Goal: Information Seeking & Learning: Learn about a topic

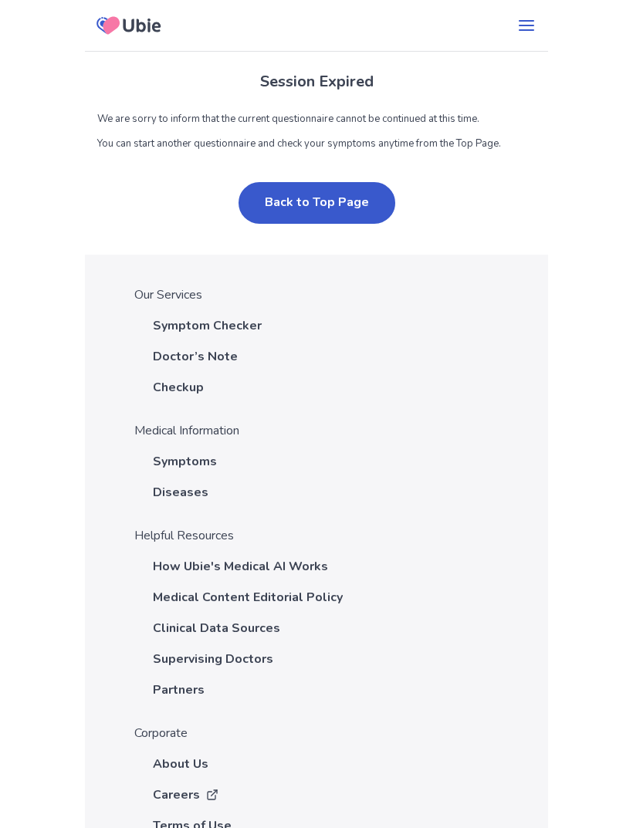
click at [361, 201] on button "Back to Top Page" at bounding box center [316, 203] width 157 height 42
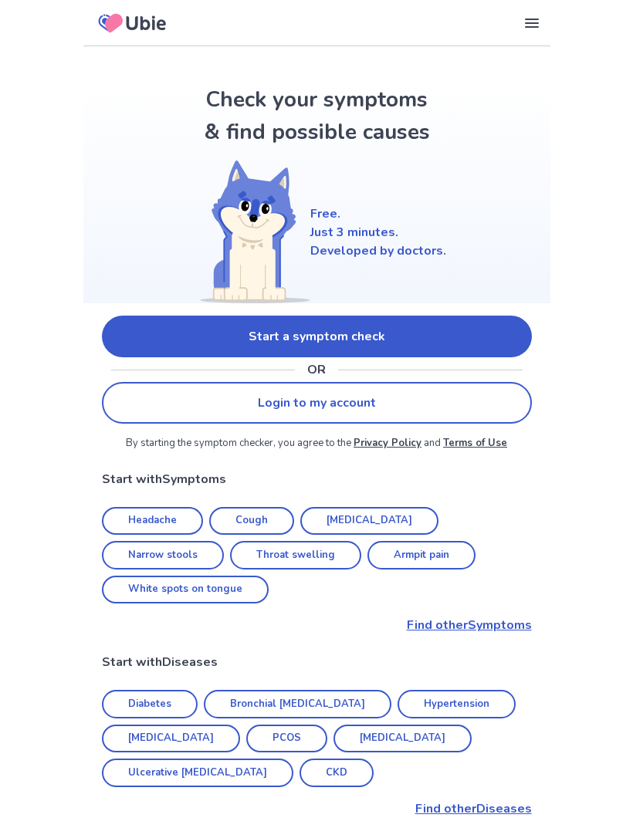
click at [461, 341] on link "Start a symptom check" at bounding box center [317, 337] width 430 height 42
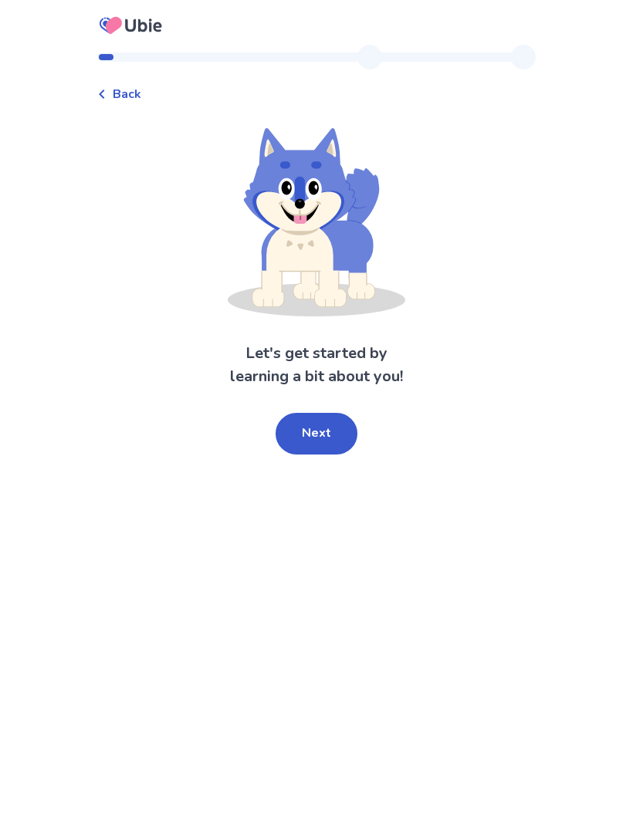
click at [312, 435] on button "Next" at bounding box center [317, 434] width 82 height 42
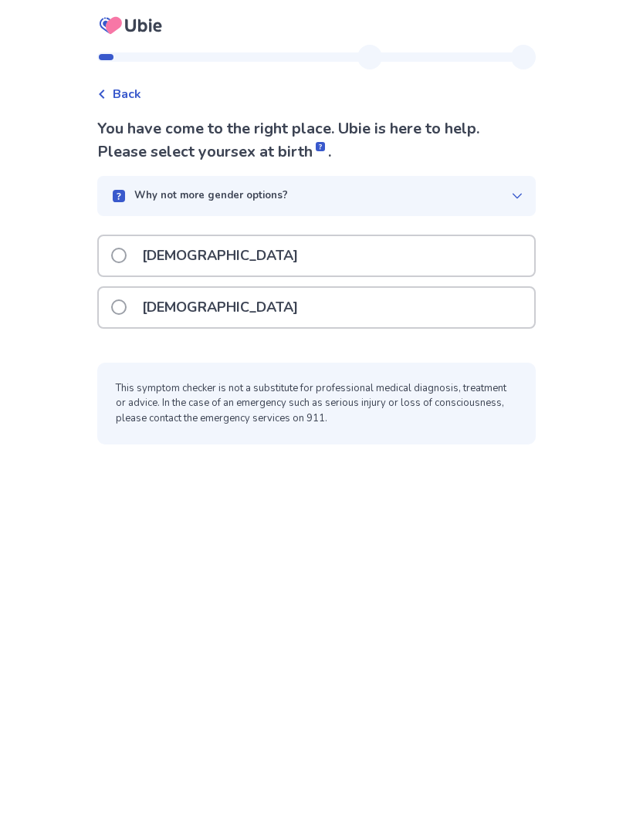
click at [415, 305] on div "[DEMOGRAPHIC_DATA]" at bounding box center [316, 307] width 435 height 39
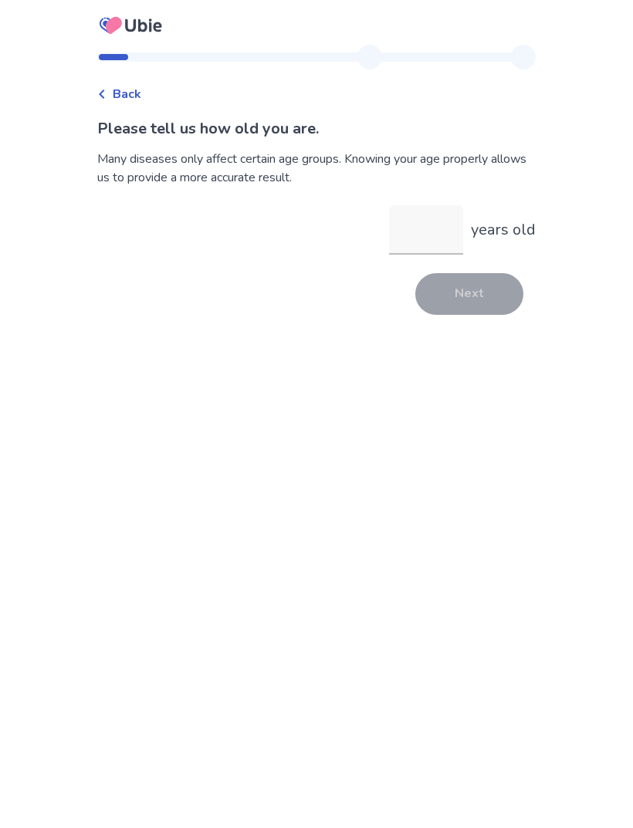
click at [431, 232] on input "years old" at bounding box center [426, 229] width 74 height 49
type input "**"
click at [488, 289] on button "Next" at bounding box center [469, 294] width 108 height 42
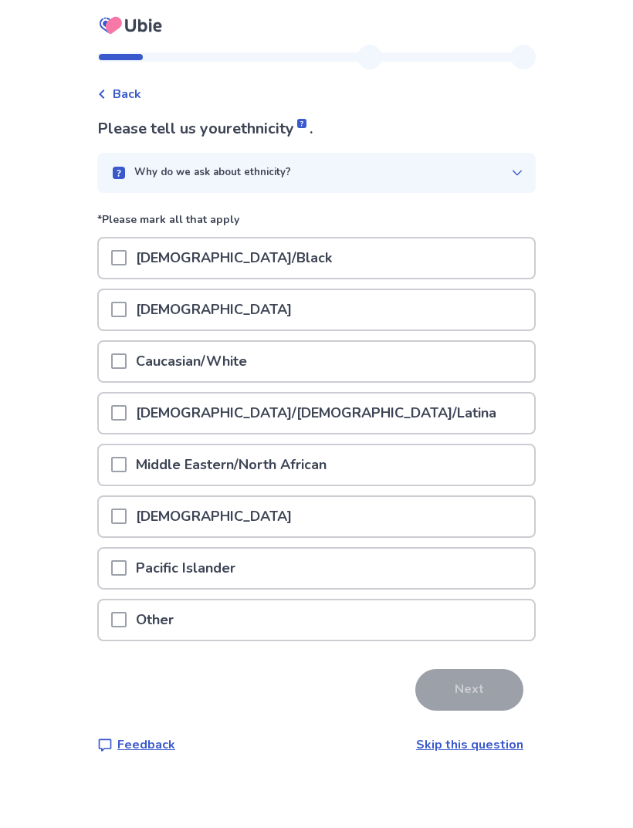
click at [511, 168] on icon at bounding box center [517, 173] width 12 height 12
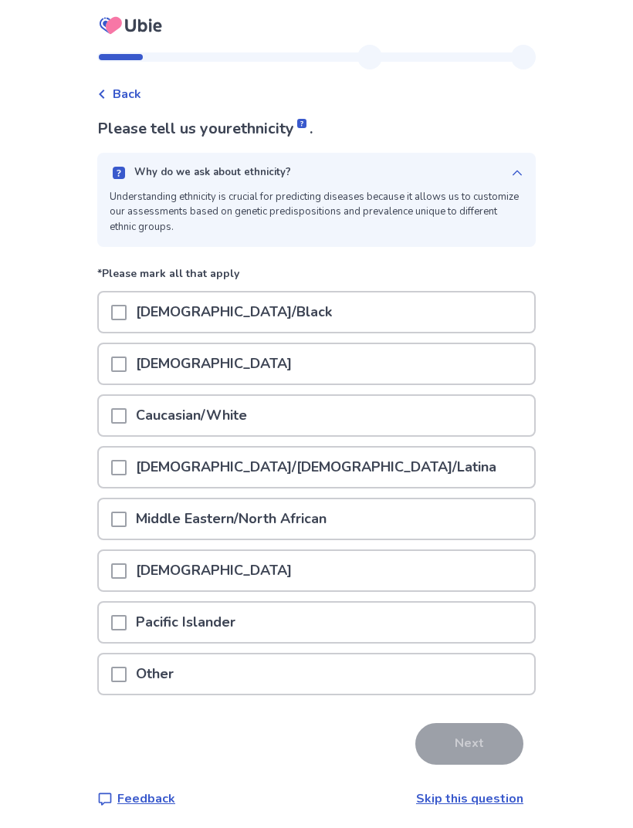
click at [507, 182] on div "Why do we ask about ethnicity? Understanding ethnicity is crucial for predictin…" at bounding box center [316, 200] width 438 height 94
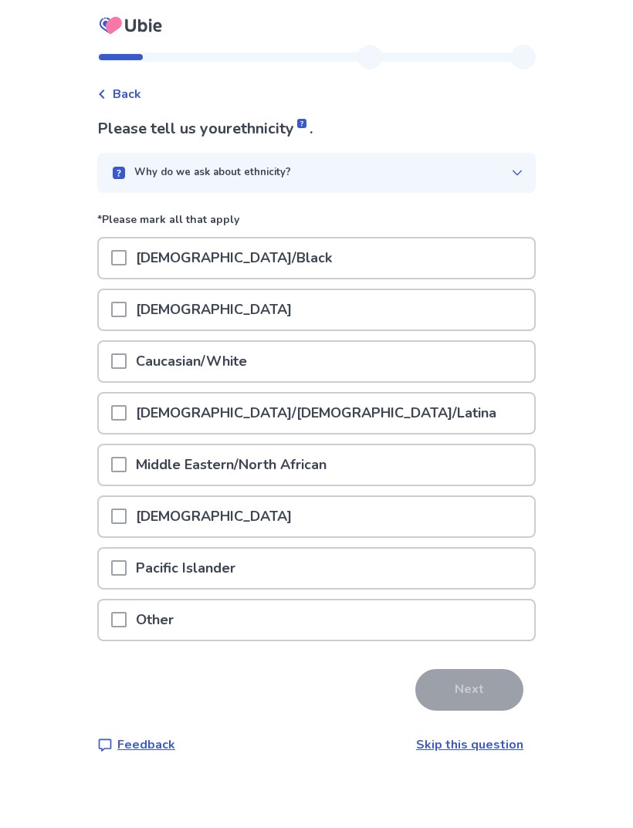
click at [367, 359] on div "Caucasian/White" at bounding box center [316, 361] width 435 height 39
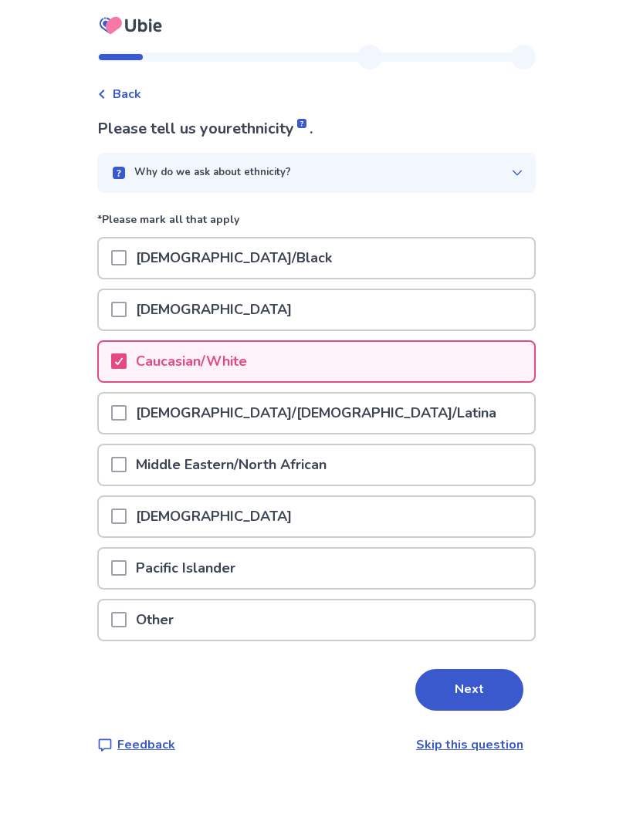
click at [470, 692] on button "Next" at bounding box center [469, 690] width 108 height 42
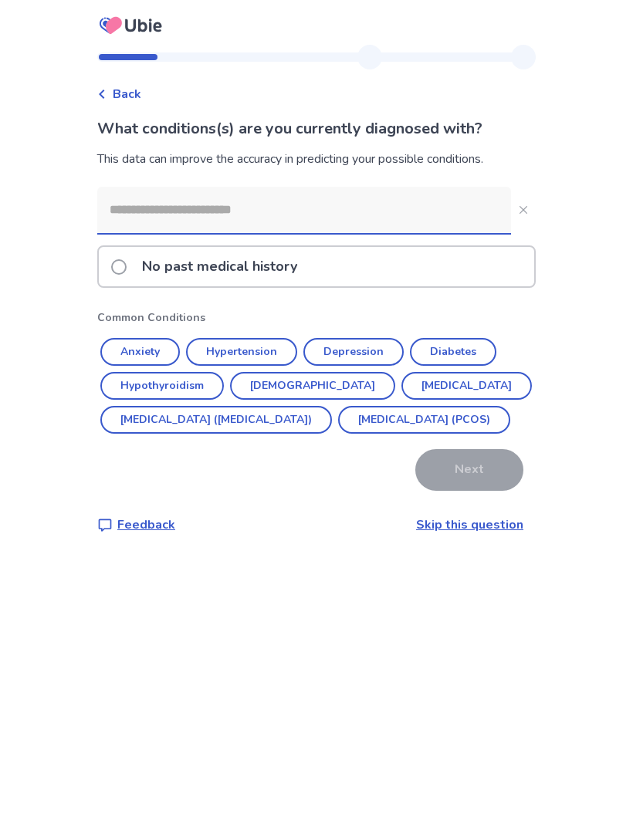
click at [133, 347] on button "Anxiety" at bounding box center [139, 352] width 79 height 28
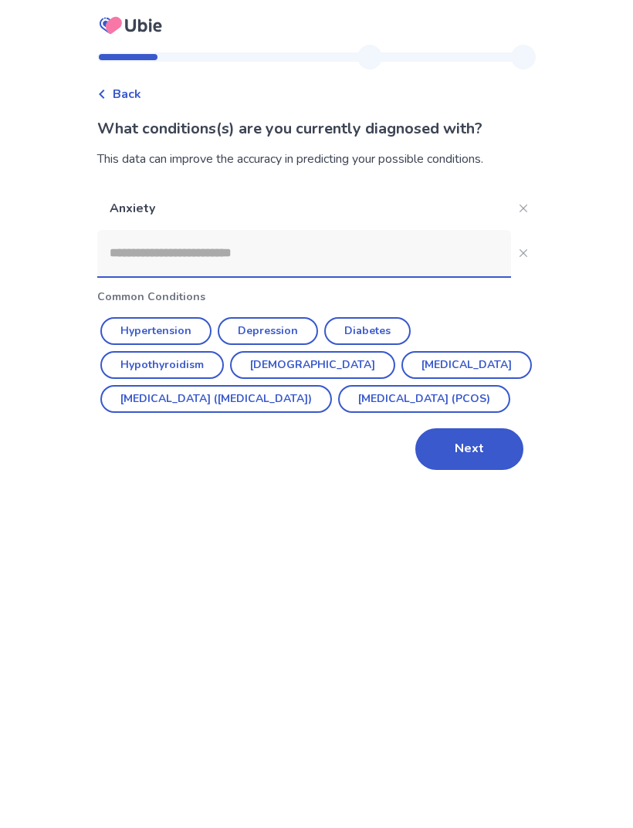
click at [250, 328] on button "Depression" at bounding box center [268, 331] width 100 height 28
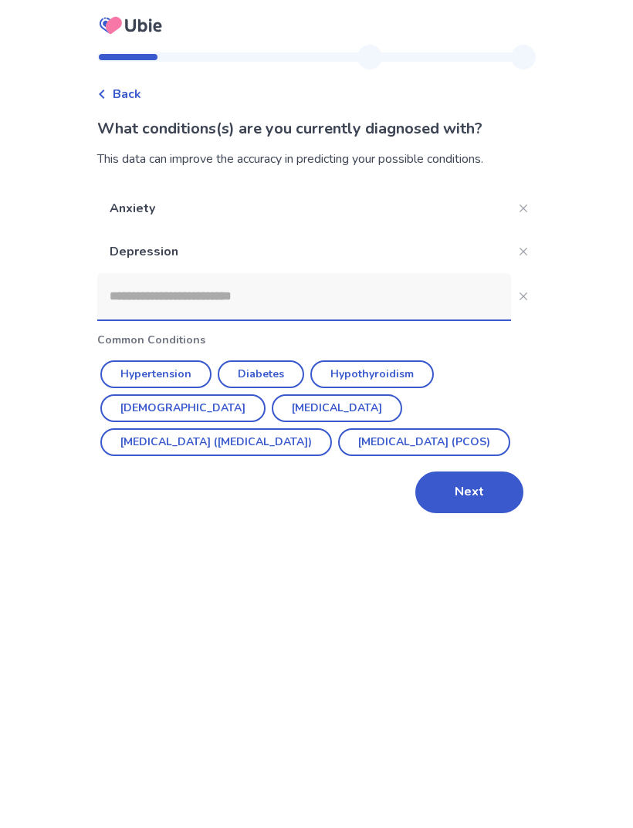
click at [266, 394] on button "[DEMOGRAPHIC_DATA]" at bounding box center [182, 408] width 165 height 28
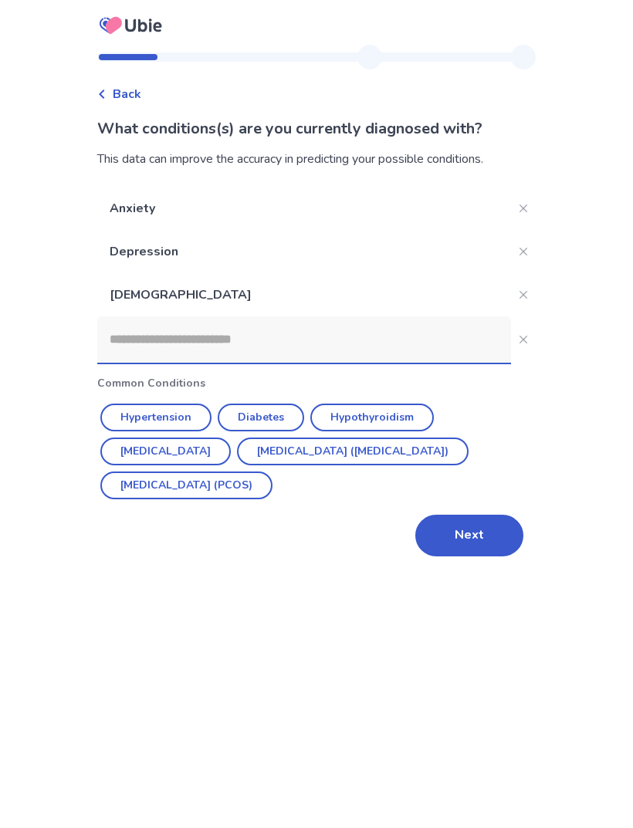
click at [451, 530] on button "Next" at bounding box center [469, 536] width 108 height 42
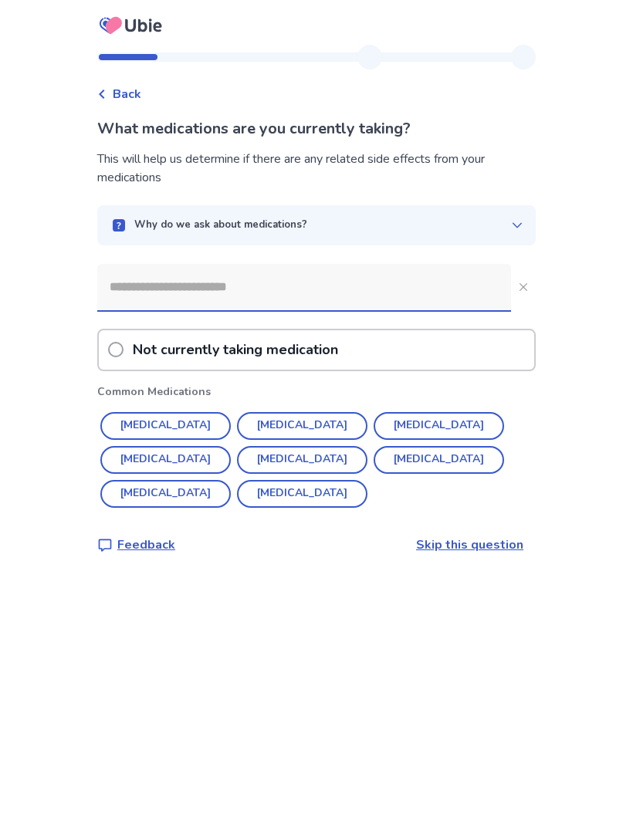
click at [466, 284] on input at bounding box center [304, 287] width 414 height 46
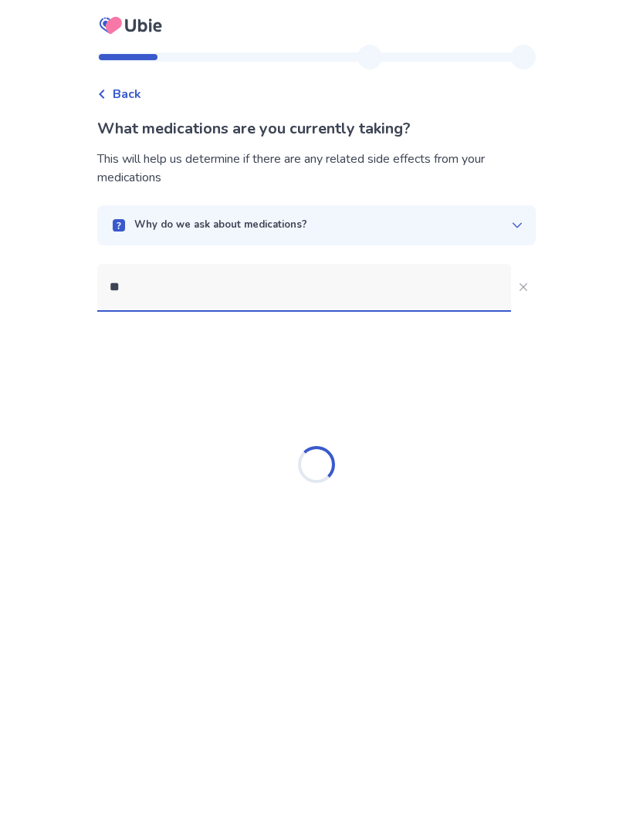
type input "*"
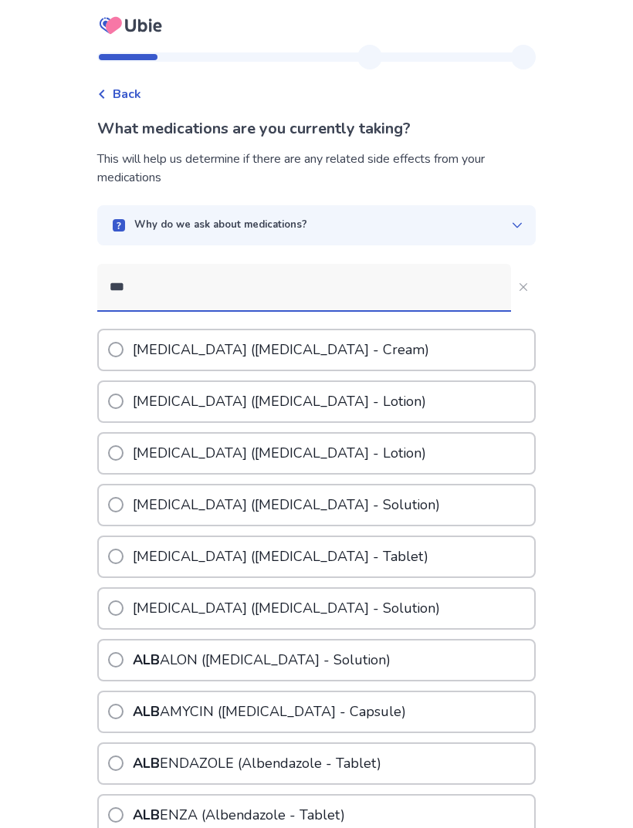
type input "****"
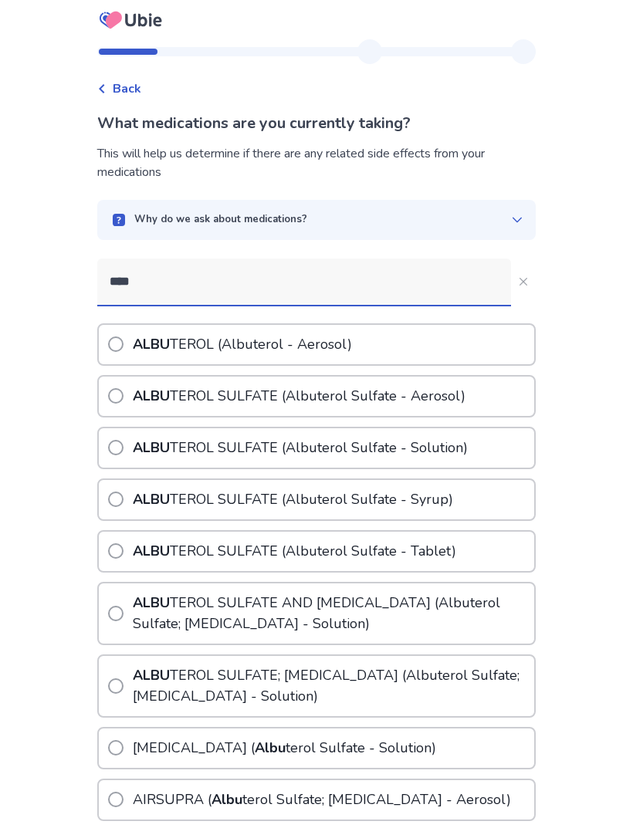
click at [207, 414] on p "ALBU TEROL SULFATE ( Albu terol Sulfate - Aerosol)" at bounding box center [299, 401] width 339 height 39
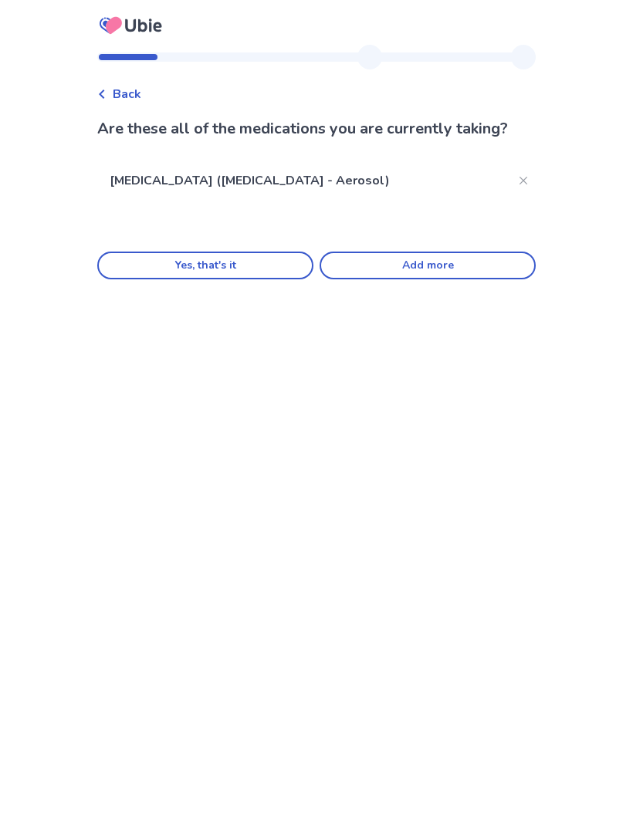
click at [159, 264] on button "Yes, that's it" at bounding box center [205, 266] width 216 height 28
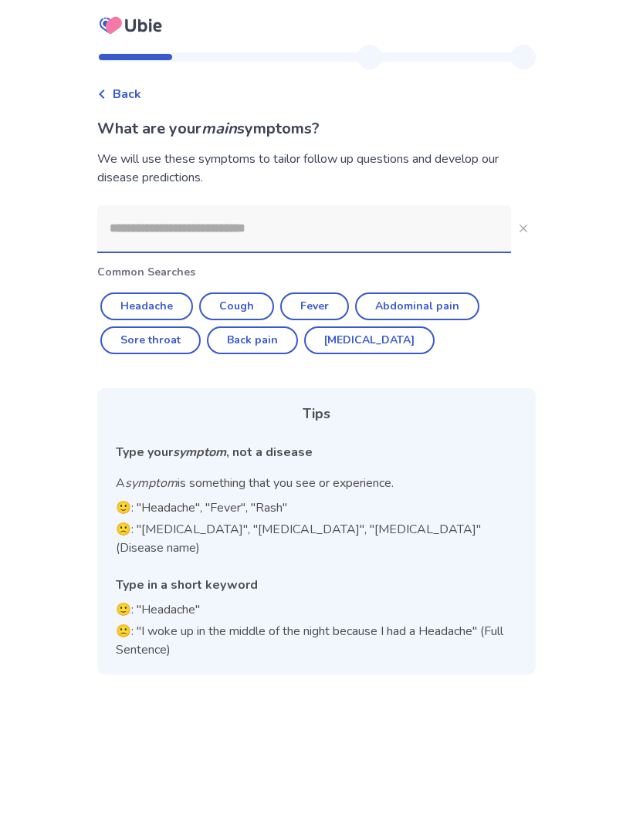
click at [129, 295] on button "Headache" at bounding box center [146, 307] width 93 height 28
type input "********"
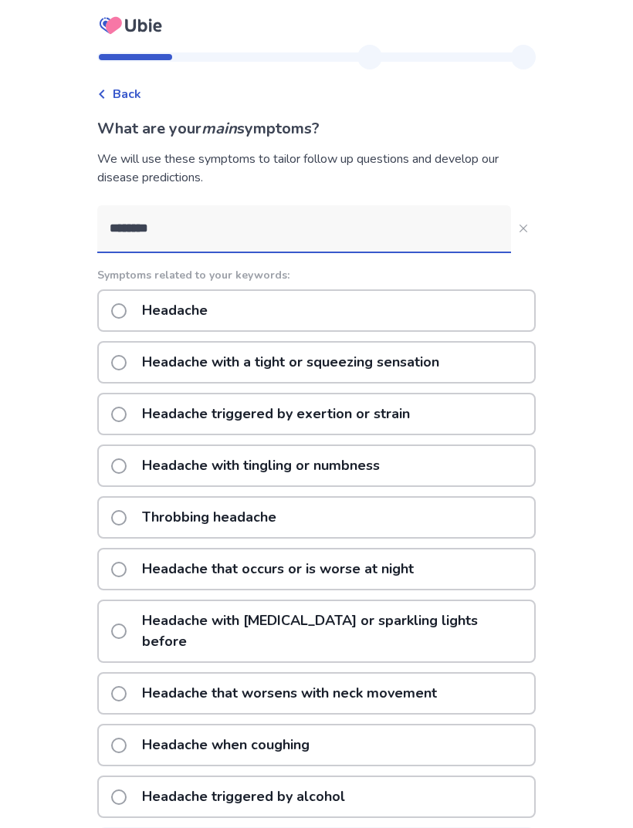
click at [454, 222] on input "********" at bounding box center [304, 228] width 414 height 46
click at [414, 306] on div "Headache" at bounding box center [316, 310] width 438 height 42
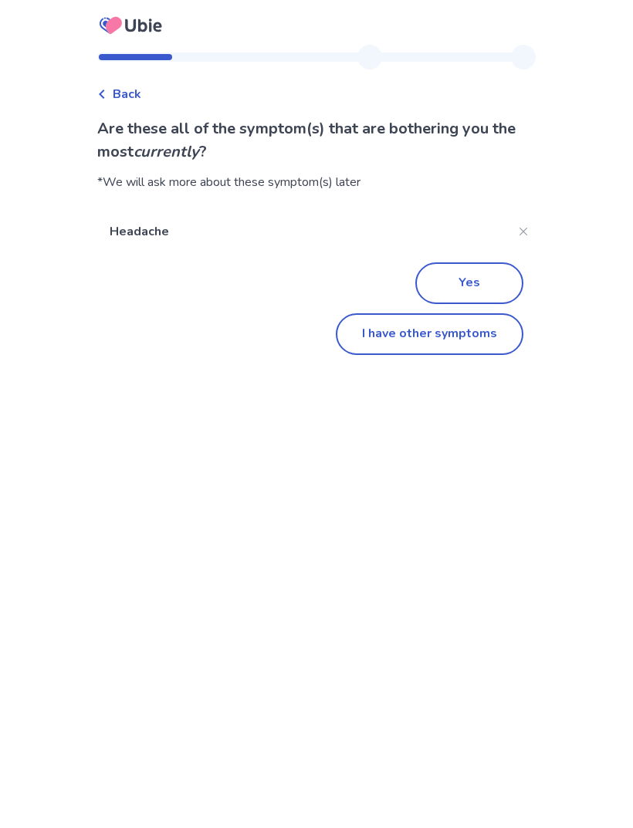
click at [445, 323] on button "I have other symptoms" at bounding box center [430, 334] width 188 height 42
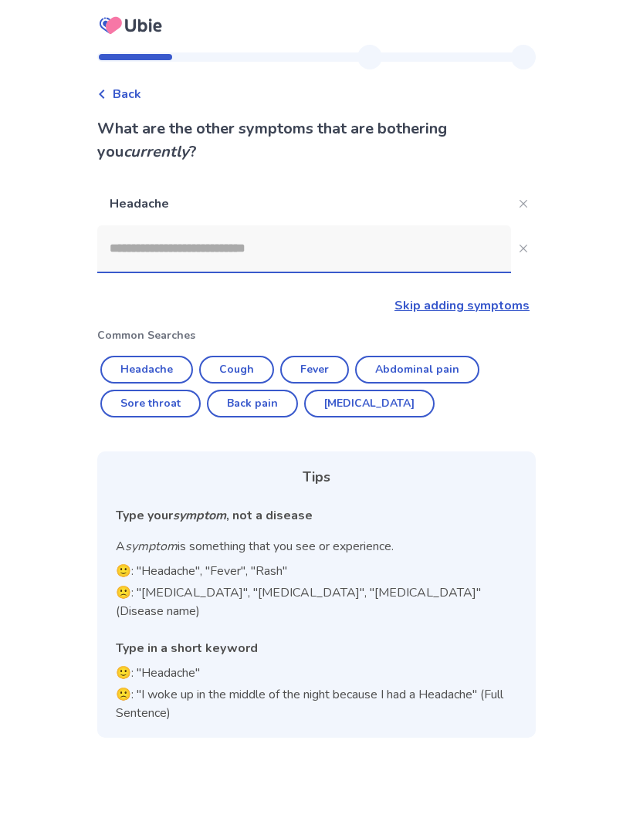
click at [255, 360] on button "Cough" at bounding box center [236, 370] width 75 height 28
type input "*****"
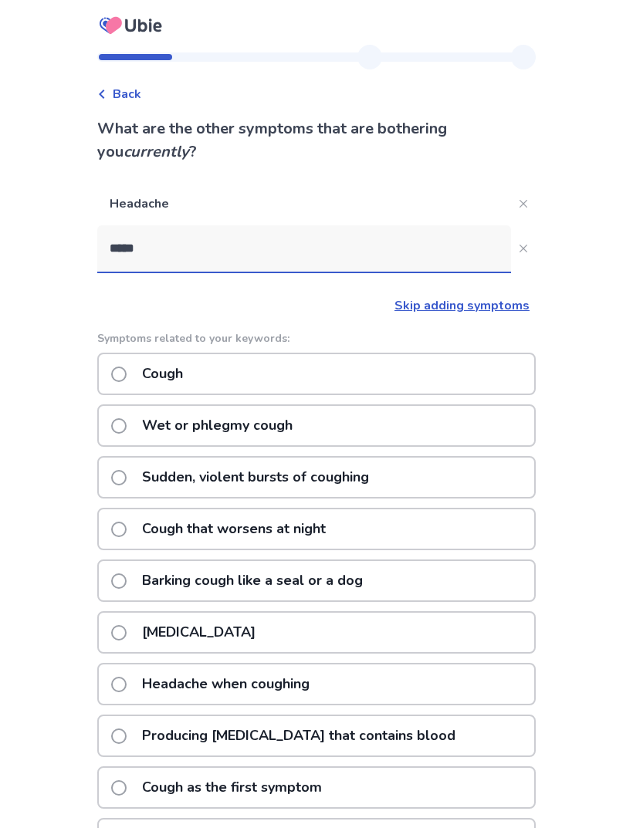
click at [338, 486] on p "Sudden, violent bursts of coughing" at bounding box center [255, 477] width 245 height 39
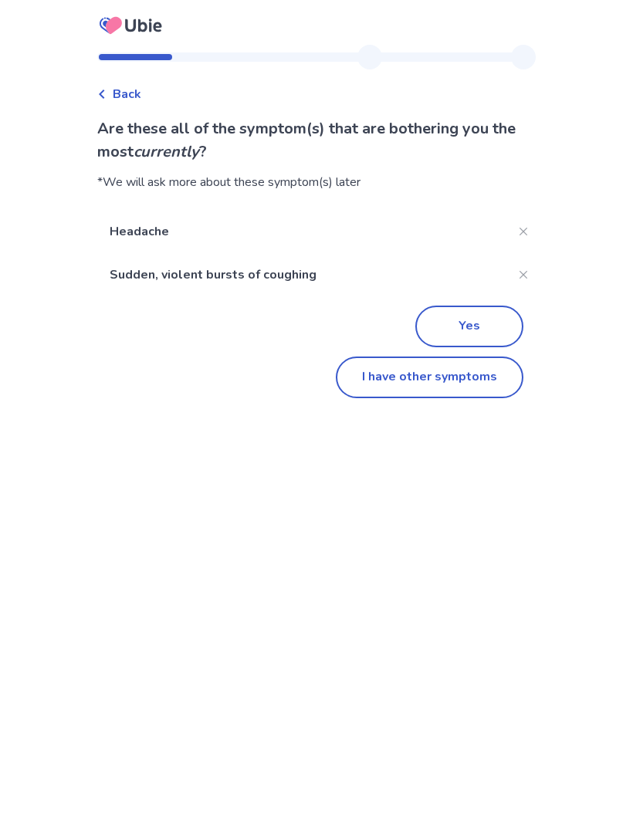
click at [477, 323] on button "Yes" at bounding box center [469, 327] width 108 height 42
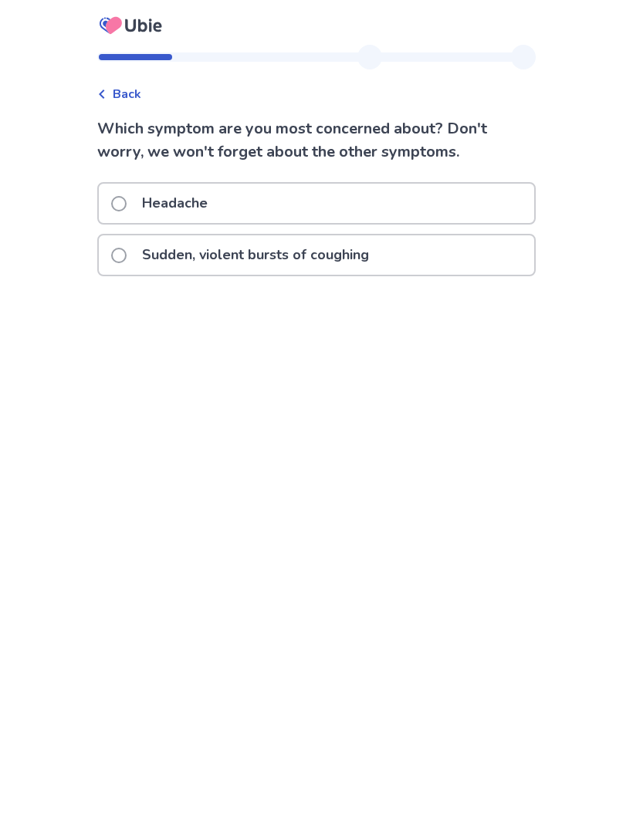
click at [117, 85] on div "Back" at bounding box center [119, 94] width 44 height 19
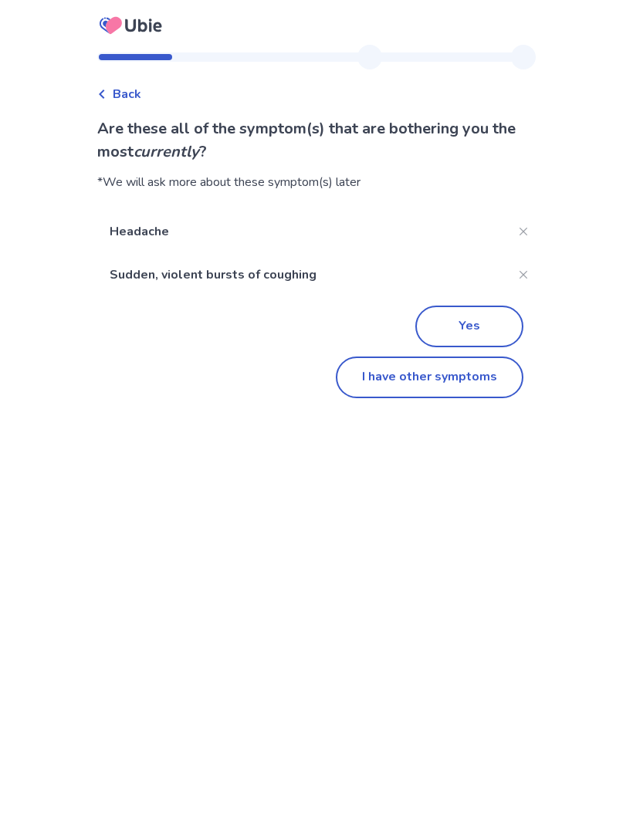
click at [452, 370] on button "I have other symptoms" at bounding box center [430, 378] width 188 height 42
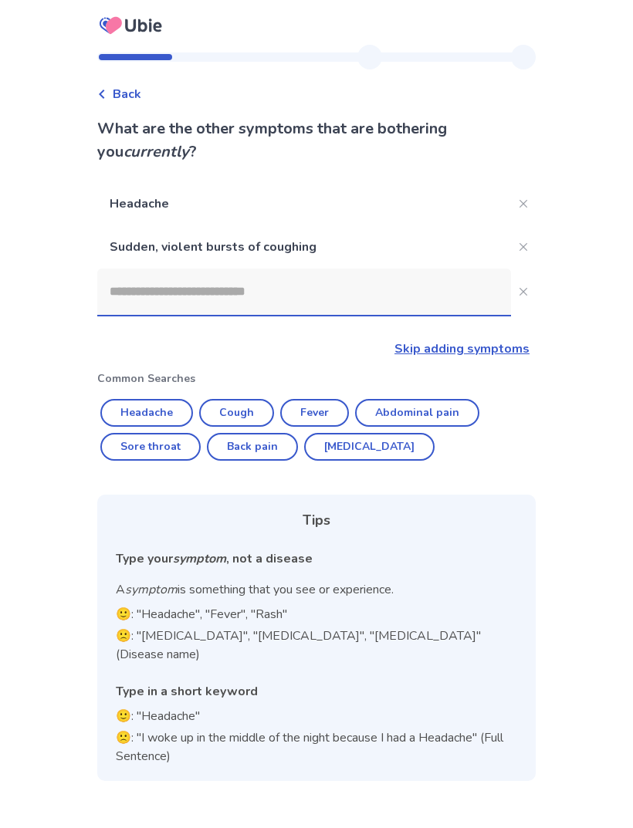
click at [254, 408] on button "Cough" at bounding box center [236, 413] width 75 height 28
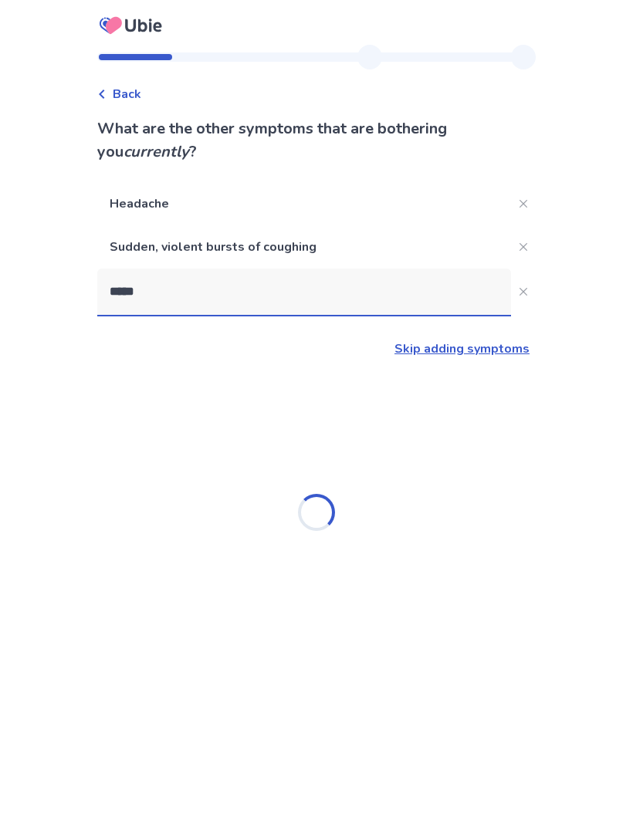
type input "*****"
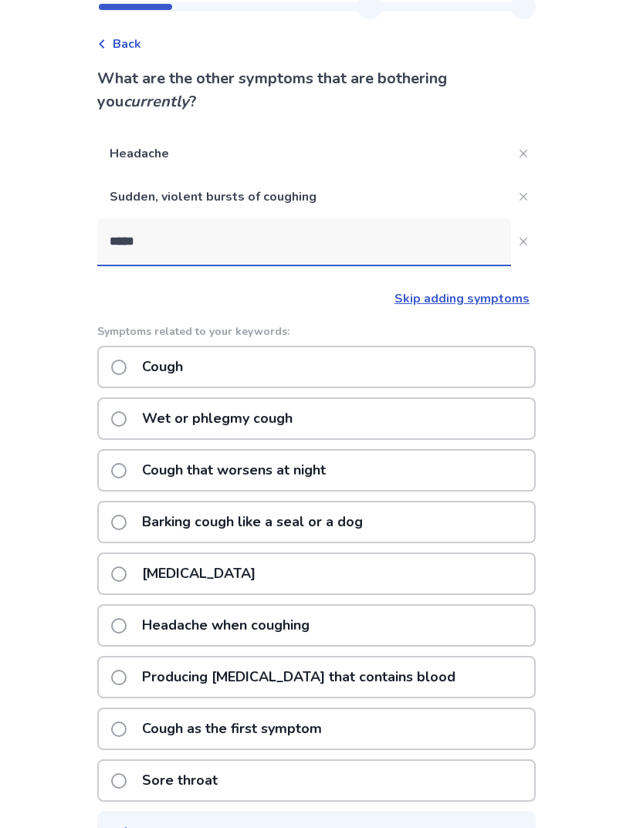
scroll to position [52, 0]
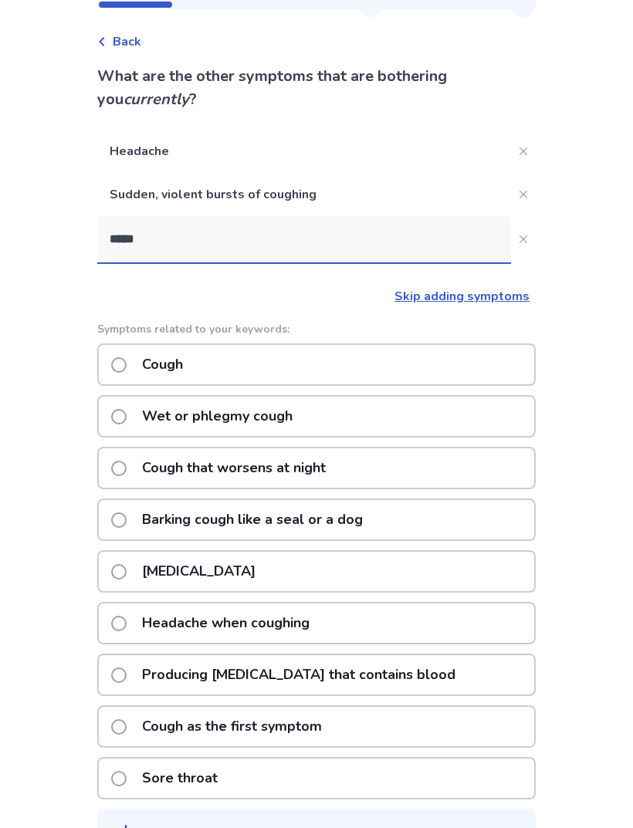
click at [347, 580] on div "[MEDICAL_DATA]" at bounding box center [316, 571] width 438 height 42
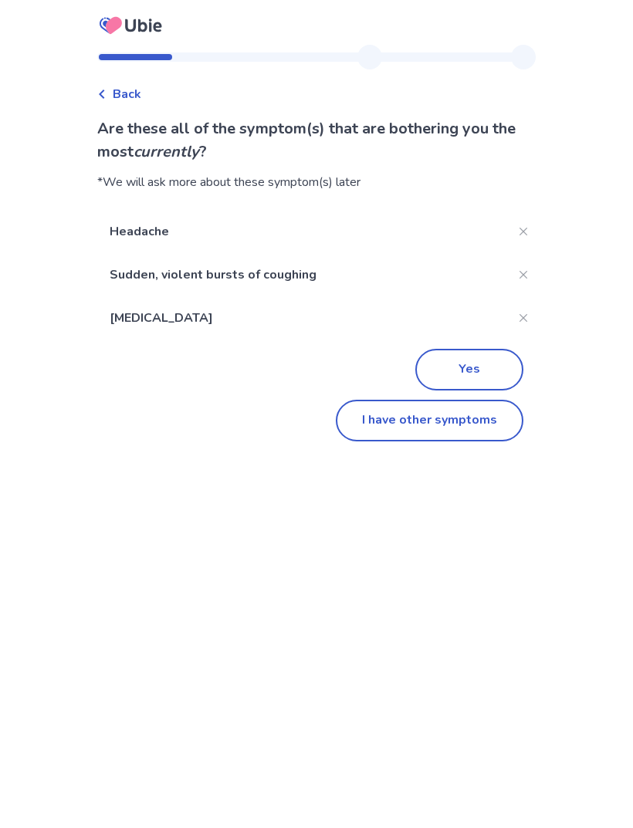
click at [445, 428] on button "I have other symptoms" at bounding box center [430, 421] width 188 height 42
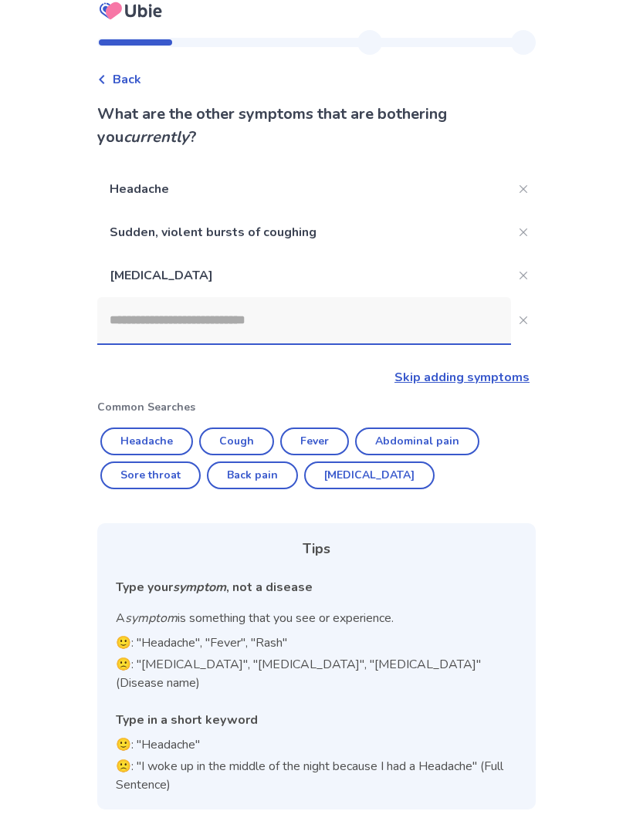
click at [384, 297] on input at bounding box center [304, 320] width 414 height 46
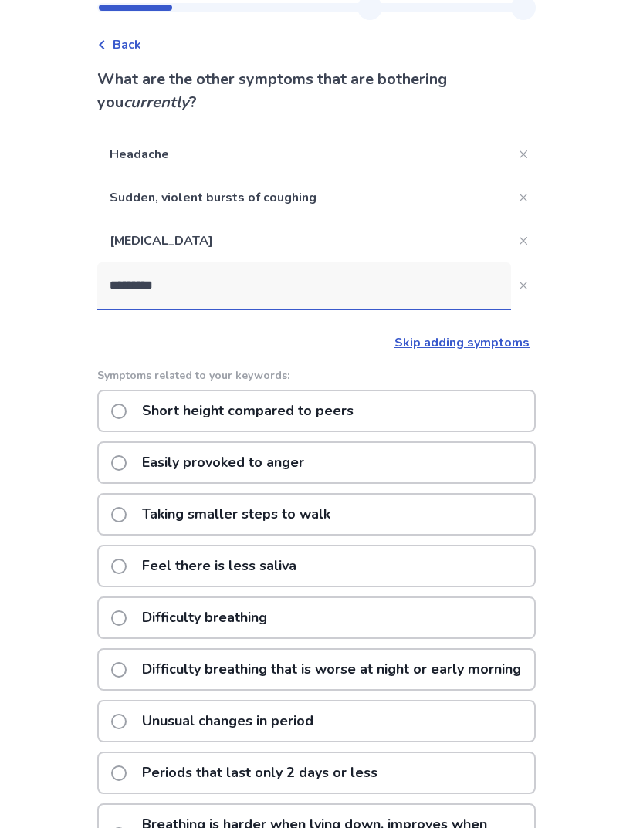
type input "*********"
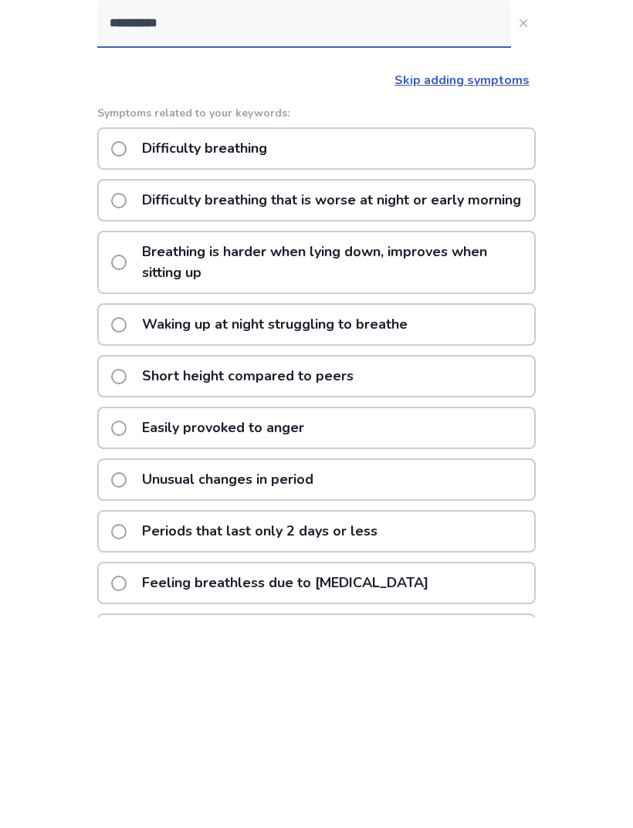
scroll to position [102, 0]
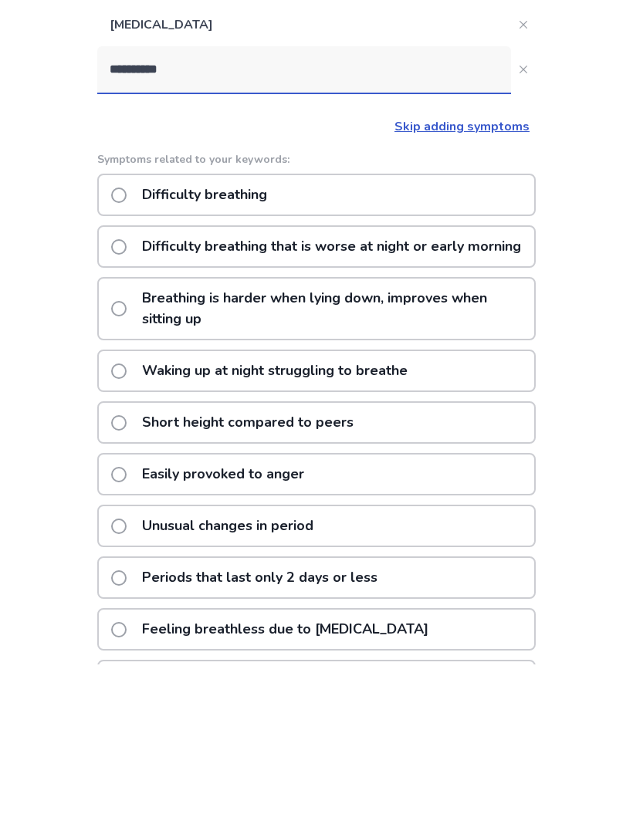
click at [153, 339] on p "Difficulty breathing" at bounding box center [205, 358] width 144 height 39
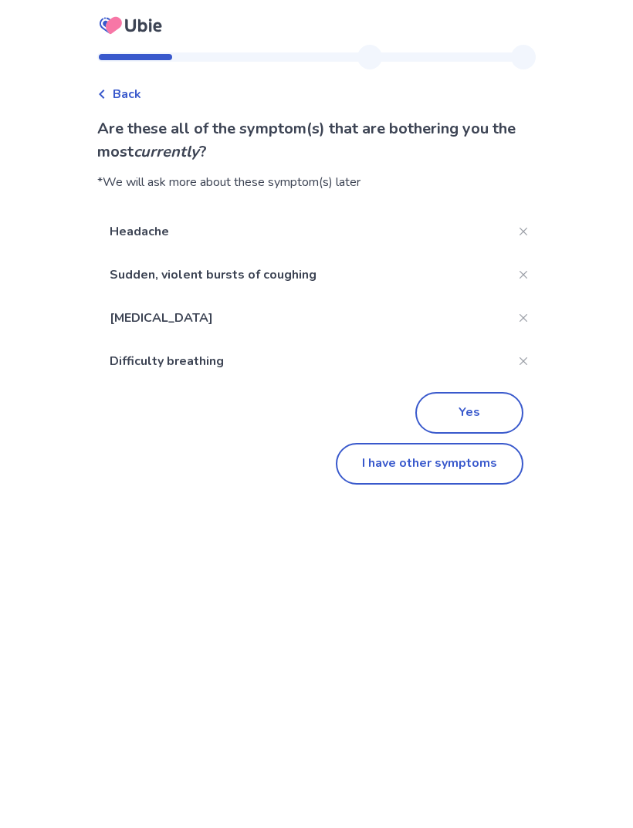
click at [473, 467] on button "I have other symptoms" at bounding box center [430, 464] width 188 height 42
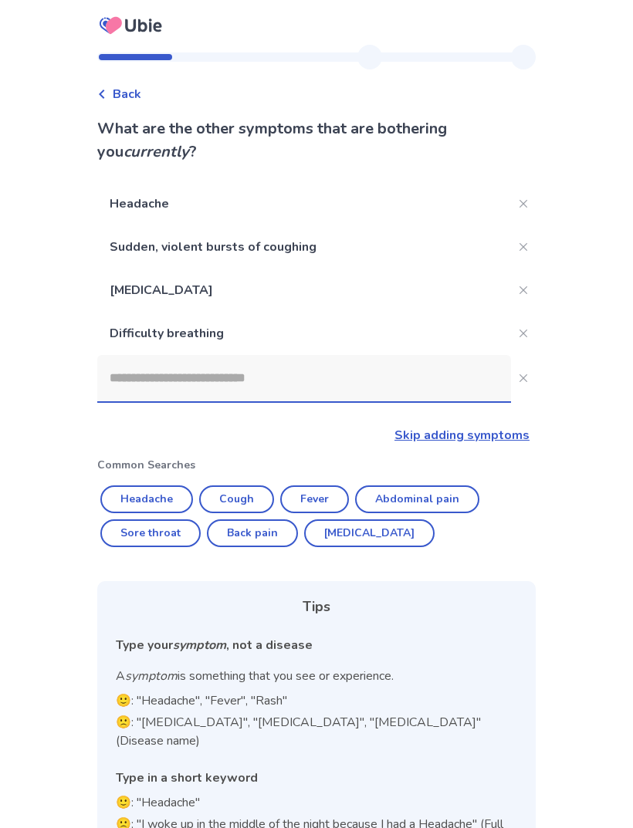
scroll to position [49, 0]
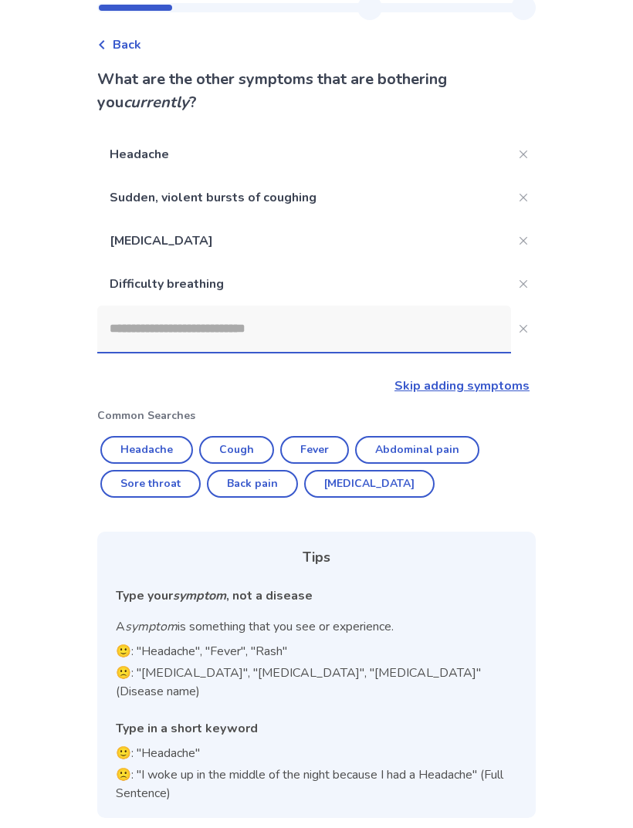
click at [171, 337] on input at bounding box center [304, 329] width 414 height 46
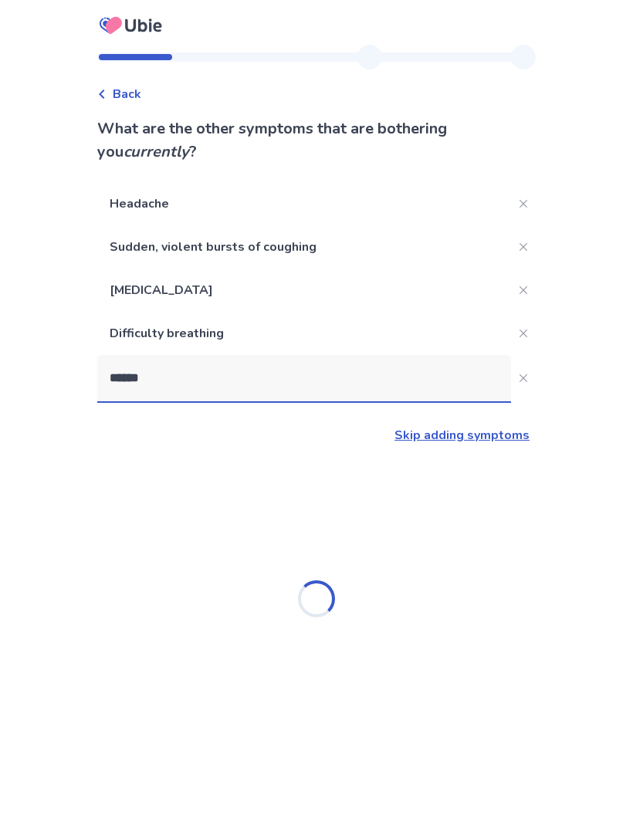
type input "*******"
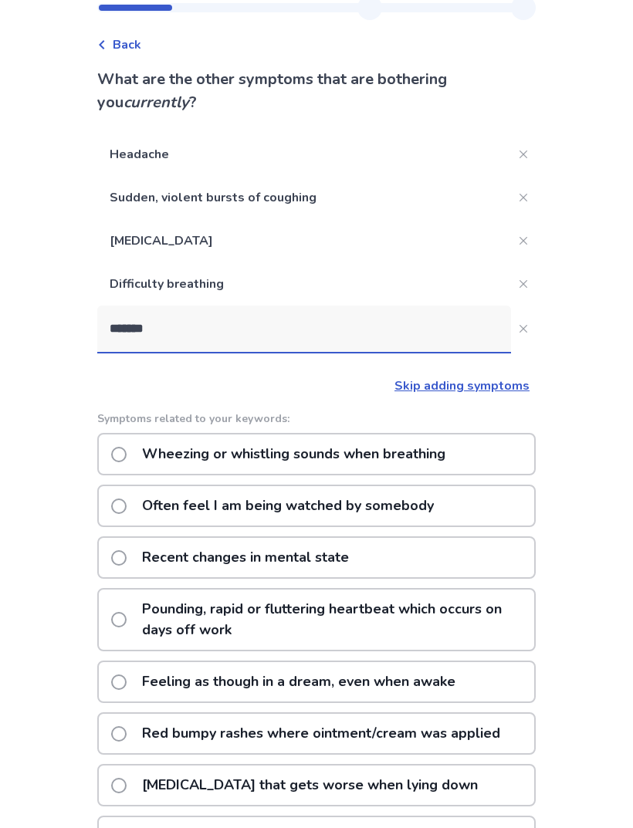
click at [455, 450] on p "Wheezing or whistling sounds when breathing" at bounding box center [294, 454] width 322 height 39
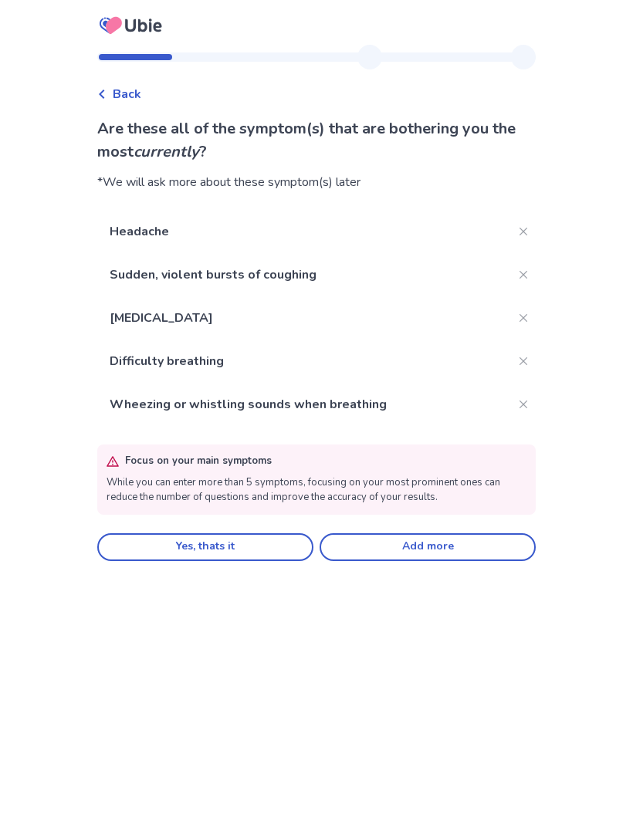
click at [448, 546] on button "Add more" at bounding box center [428, 547] width 216 height 28
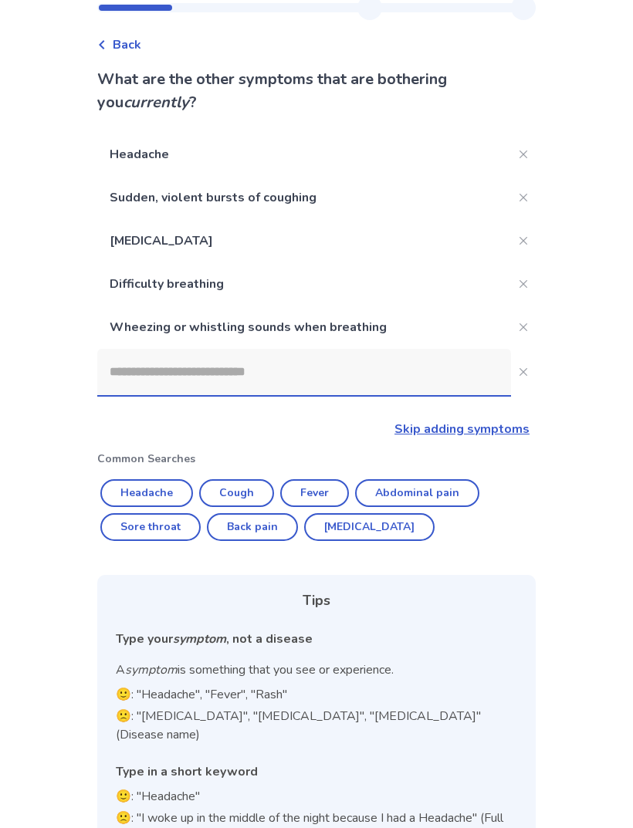
click at [145, 367] on input at bounding box center [304, 372] width 414 height 46
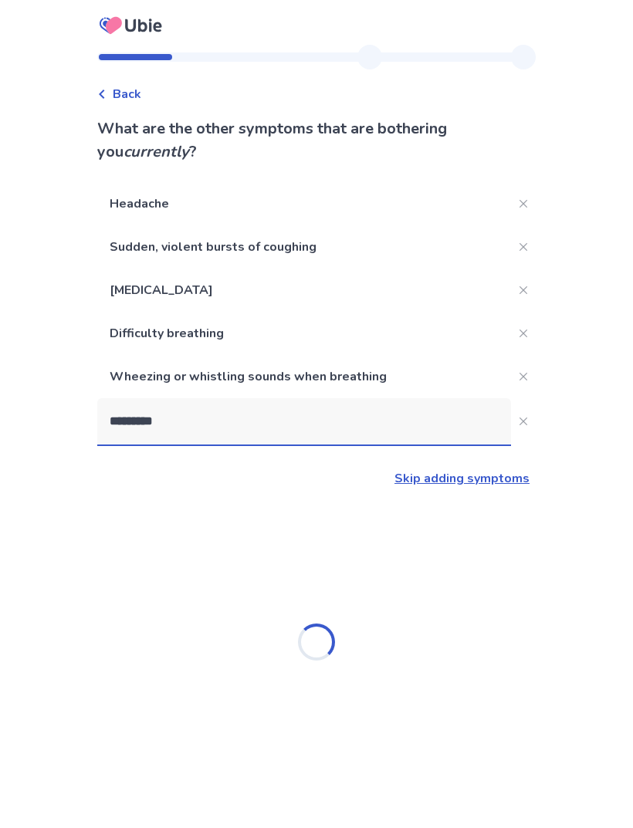
type input "**********"
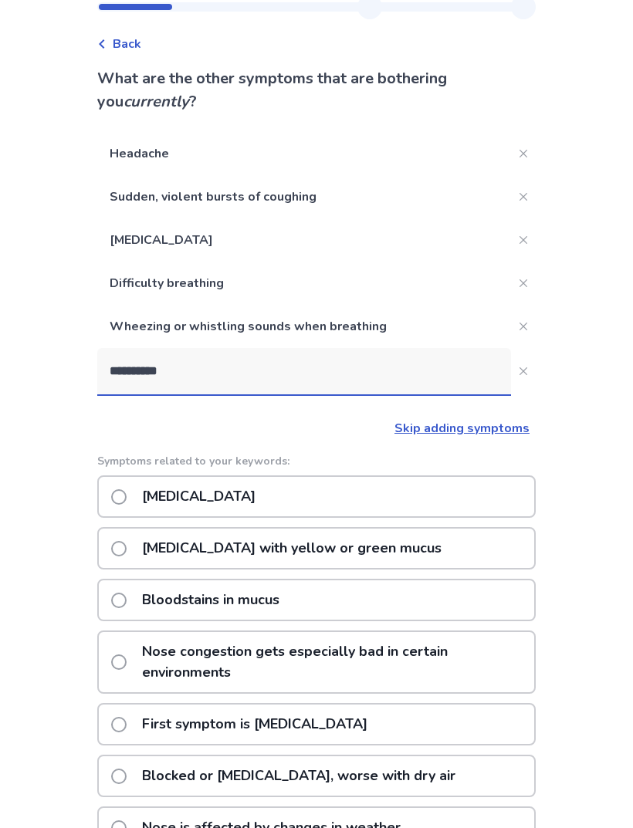
scroll to position [49, 0]
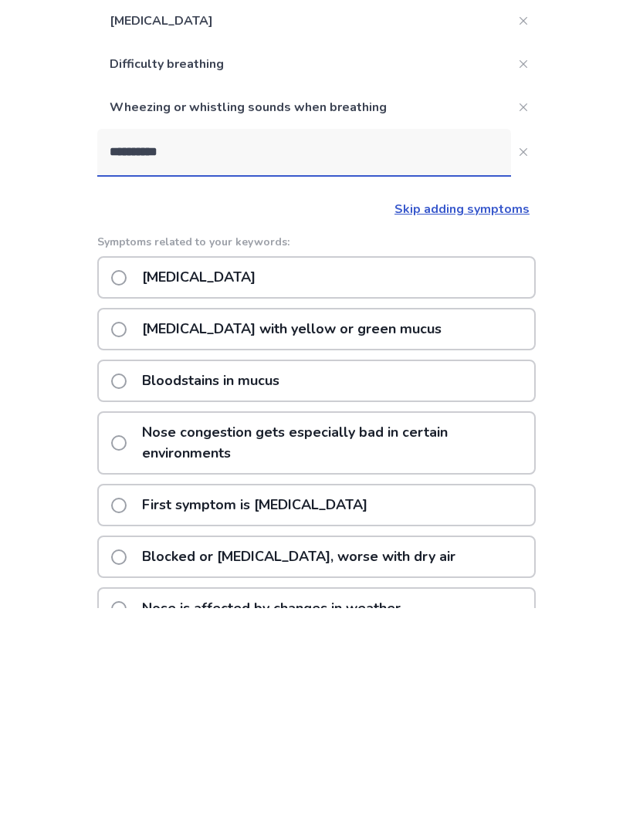
click at [164, 530] on p "[MEDICAL_DATA] with yellow or green mucus" at bounding box center [292, 549] width 318 height 39
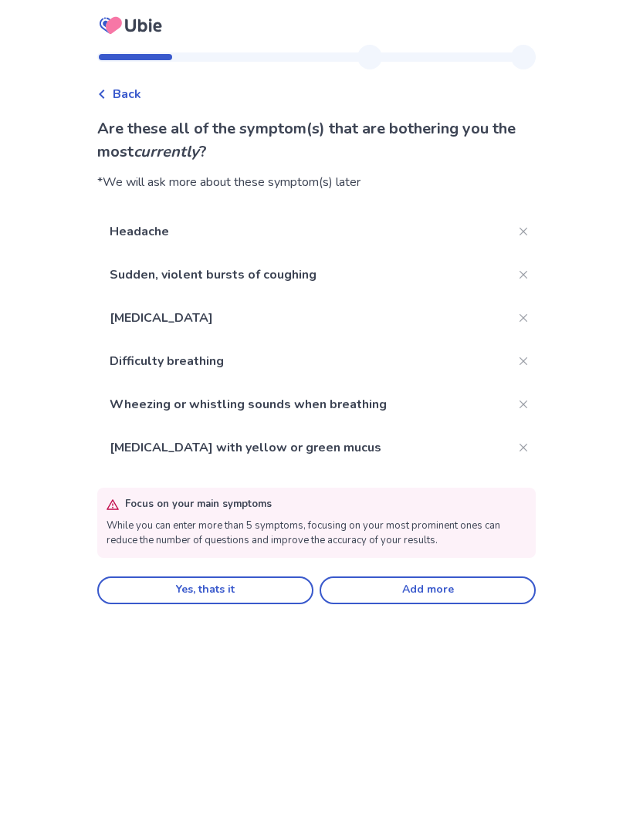
click at [438, 598] on button "Add more" at bounding box center [428, 591] width 216 height 28
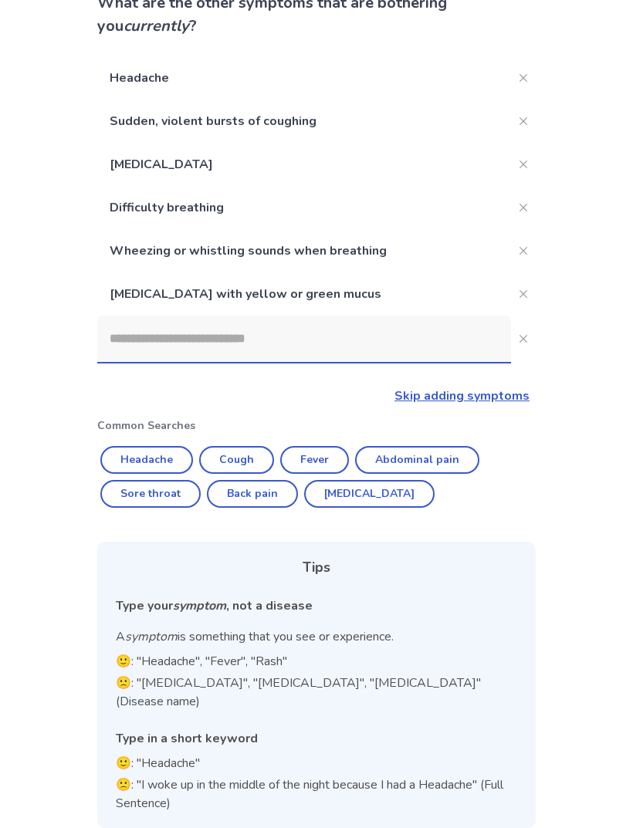
click at [144, 323] on input at bounding box center [304, 339] width 414 height 46
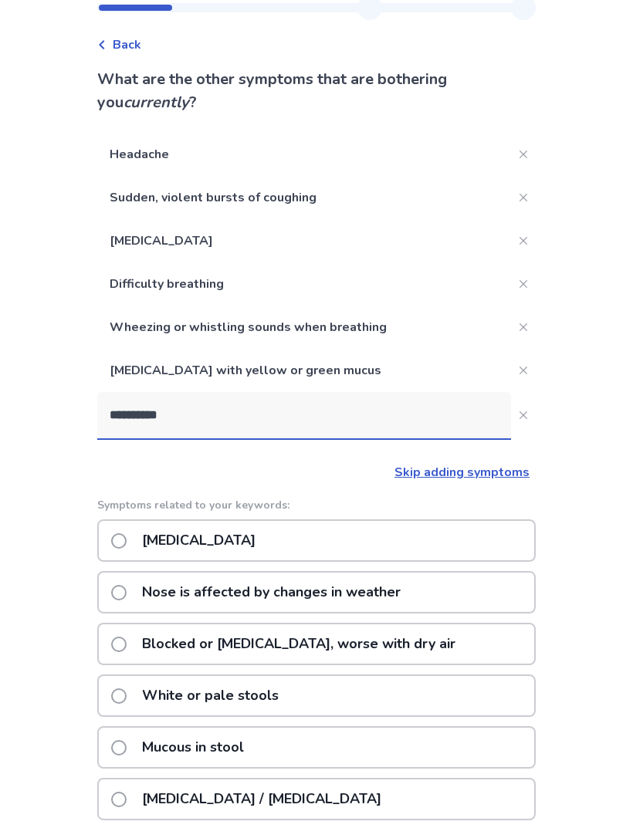
type input "**********"
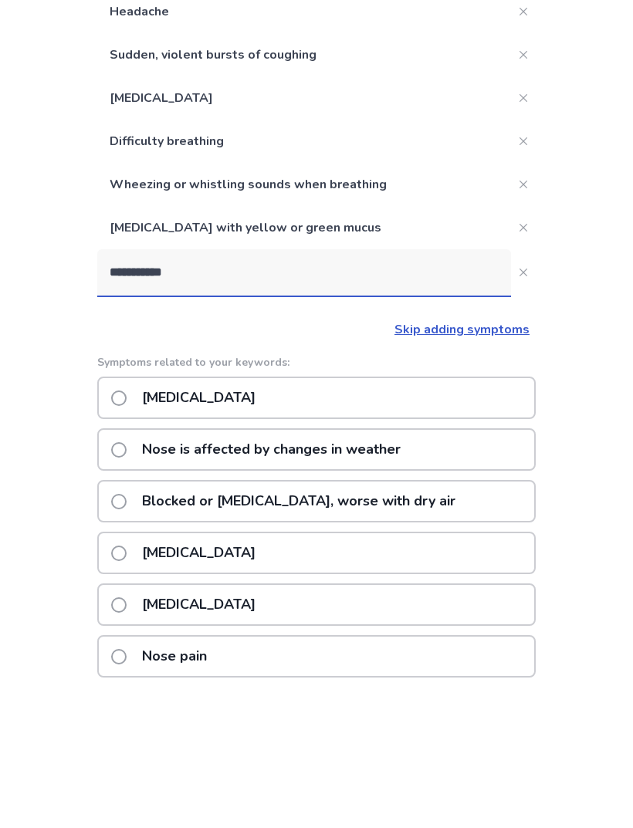
click at [434, 519] on div "[MEDICAL_DATA]" at bounding box center [316, 540] width 438 height 42
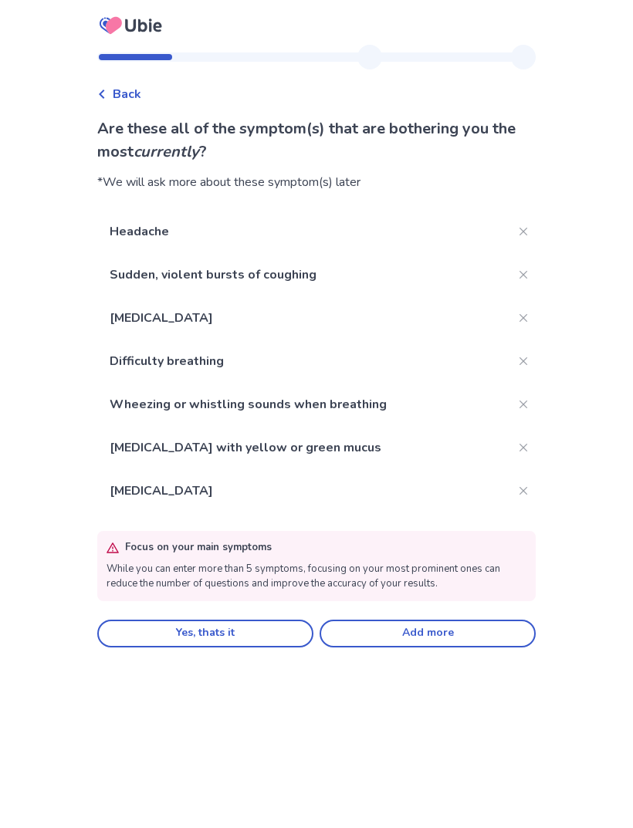
click at [183, 628] on button "Yes, thats it" at bounding box center [205, 634] width 216 height 28
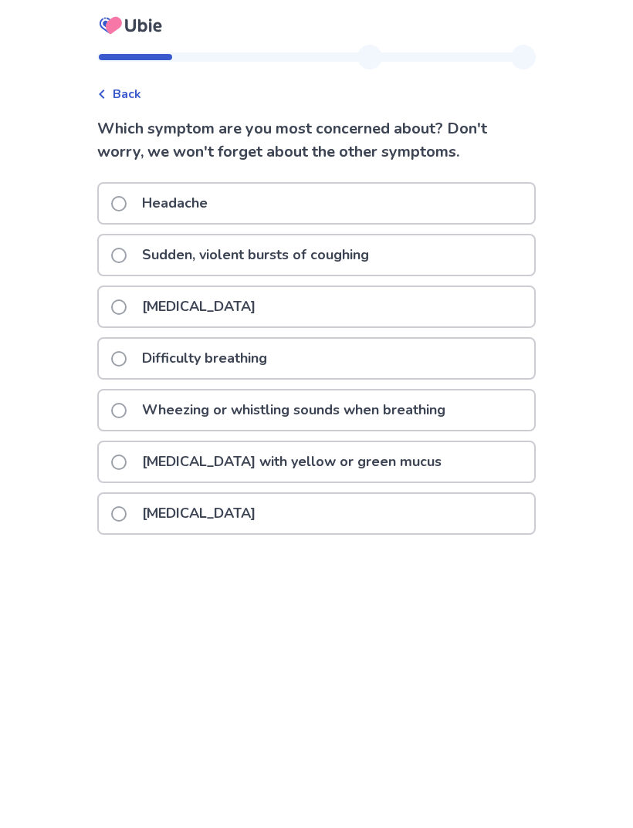
click at [162, 370] on p "Difficulty breathing" at bounding box center [205, 358] width 144 height 39
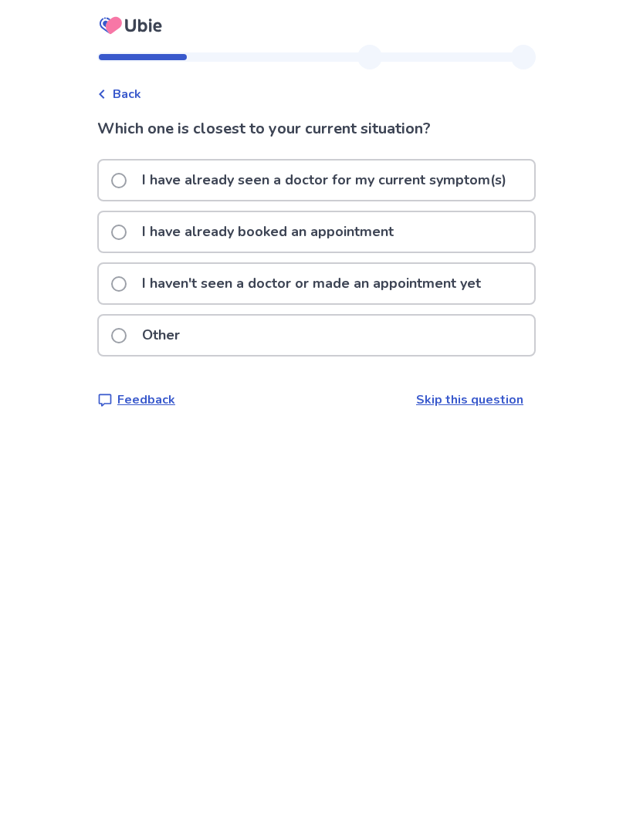
click at [168, 296] on p "I haven't seen a doctor or made an appointment yet" at bounding box center [311, 283] width 357 height 39
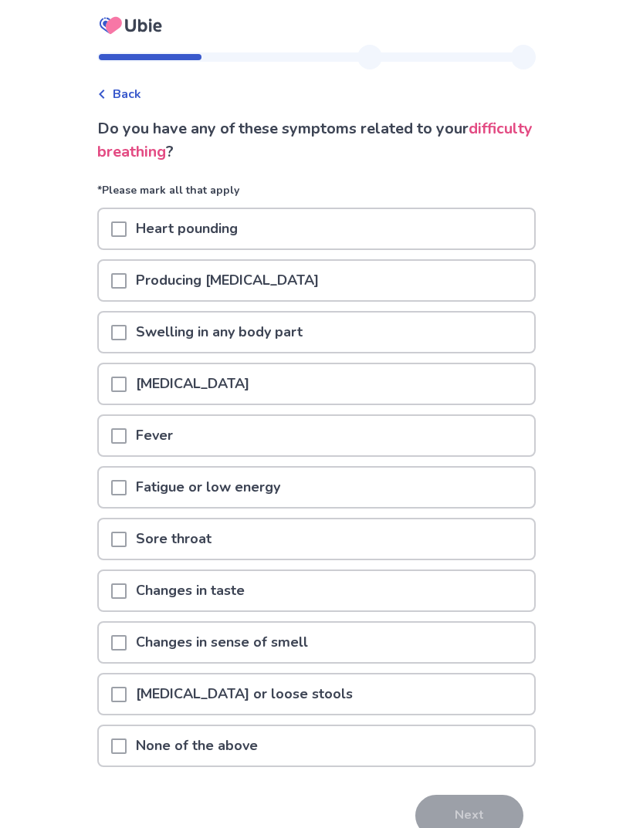
click at [156, 235] on p "Heart pounding" at bounding box center [187, 228] width 120 height 39
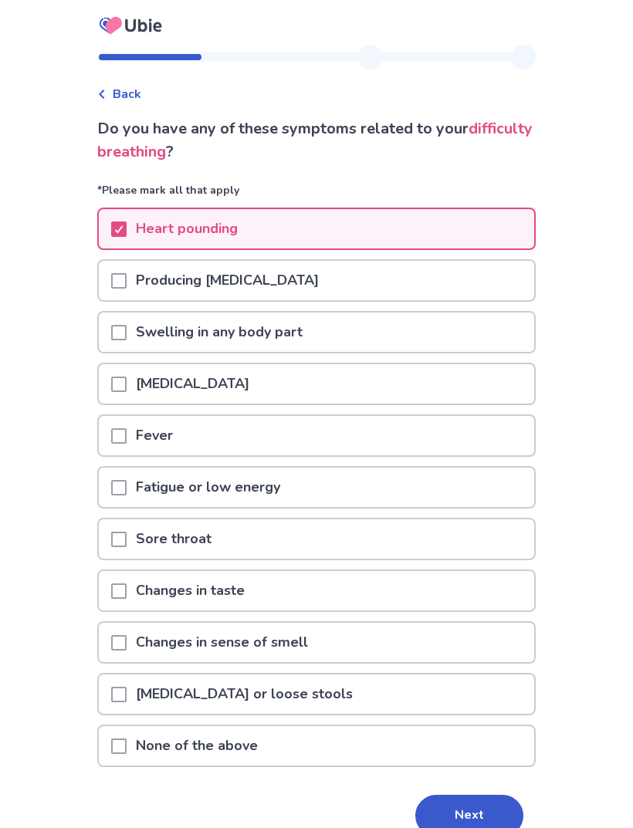
click at [151, 279] on p "Producing [MEDICAL_DATA]" at bounding box center [227, 280] width 201 height 39
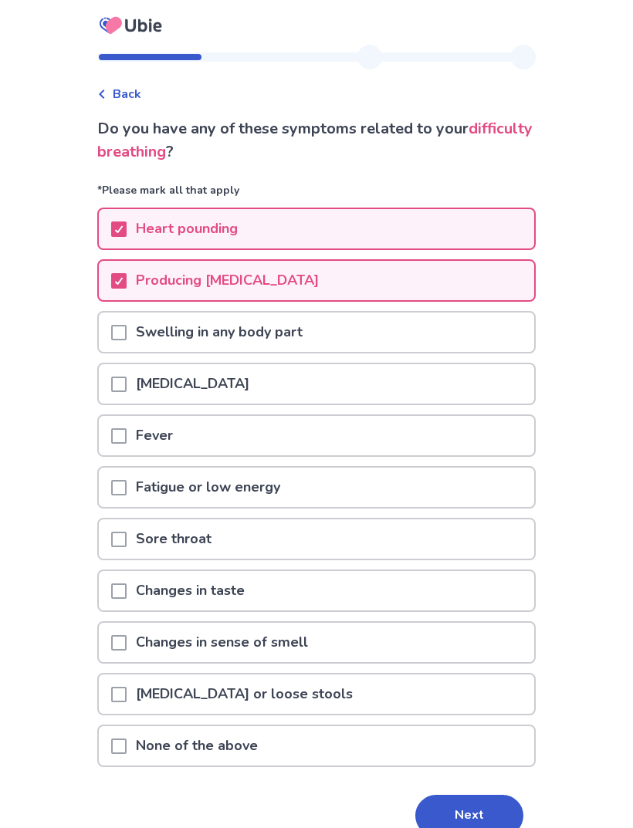
click at [127, 384] on span at bounding box center [118, 384] width 15 height 15
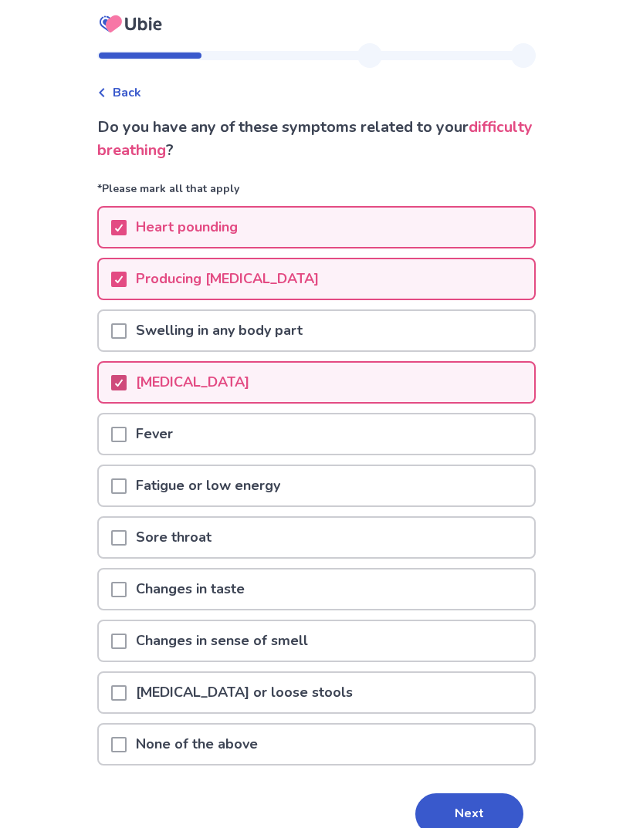
scroll to position [27, 0]
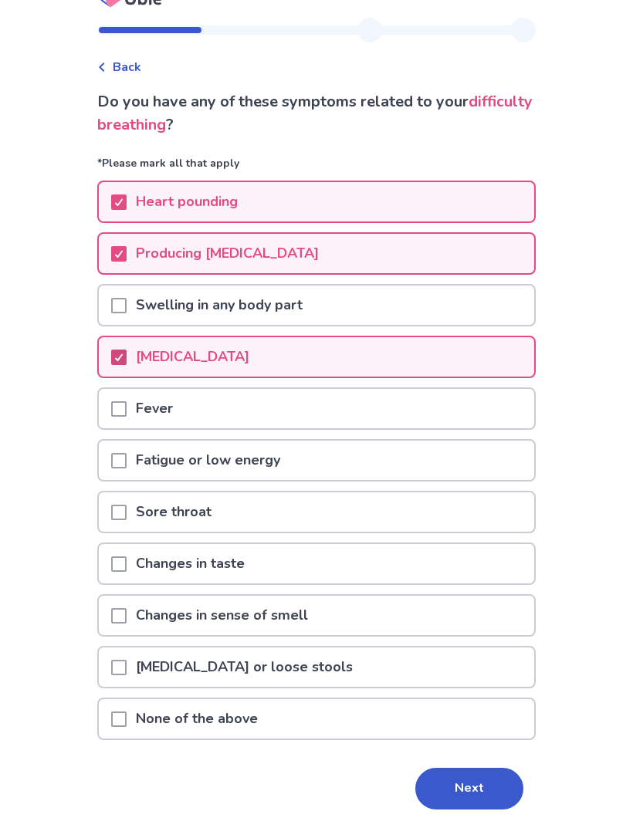
click at [145, 519] on p "Sore throat" at bounding box center [174, 511] width 94 height 39
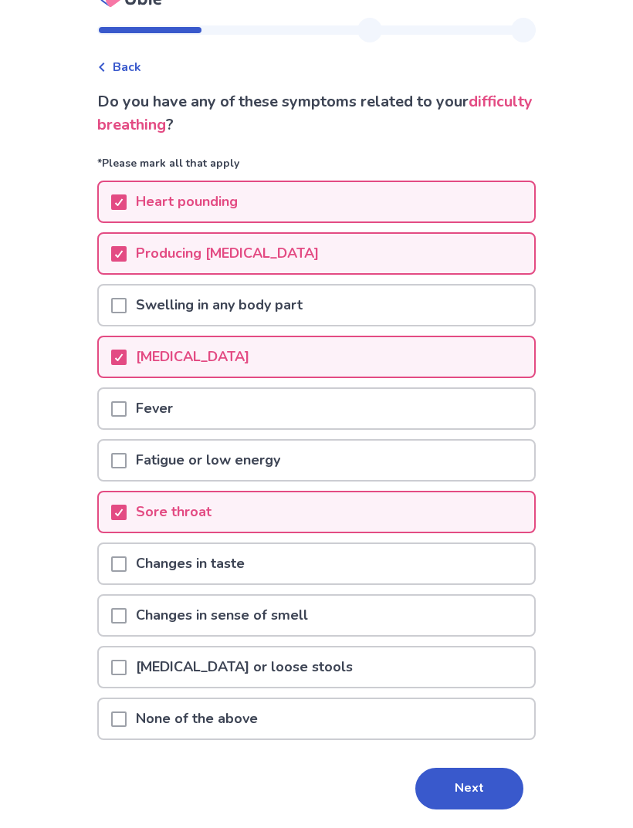
click at [477, 793] on button "Next" at bounding box center [469, 789] width 108 height 42
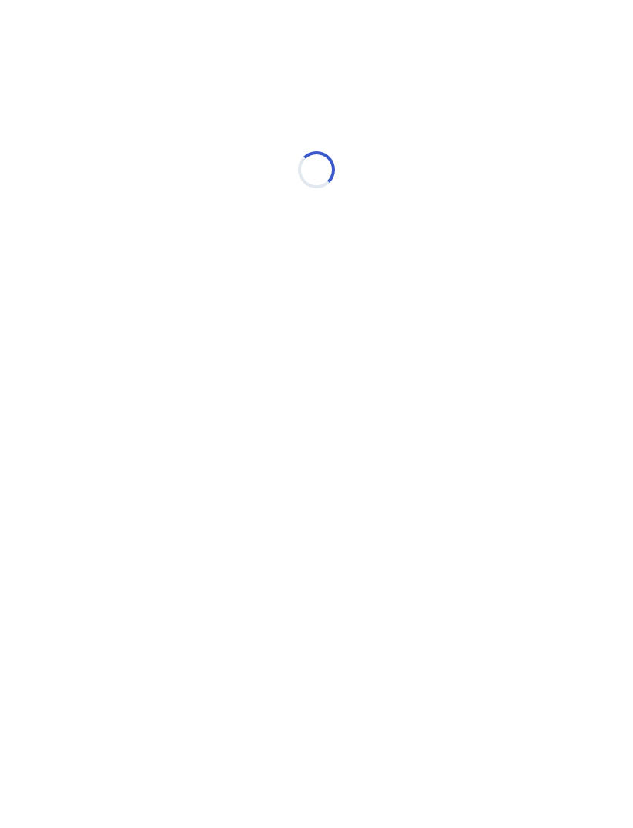
scroll to position [0, 0]
select select "*"
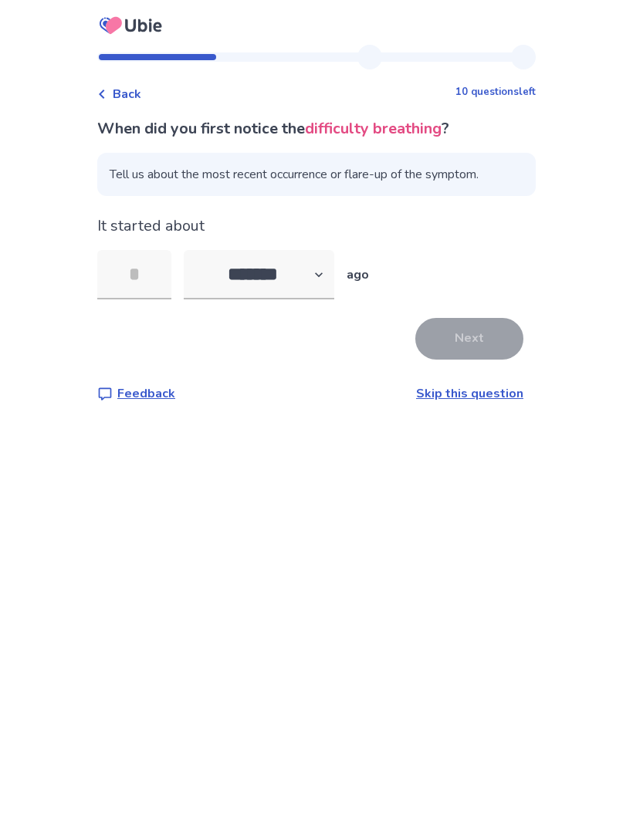
click at [145, 262] on input "tel" at bounding box center [134, 274] width 74 height 49
type input "*"
click at [479, 343] on button "Next" at bounding box center [469, 339] width 108 height 42
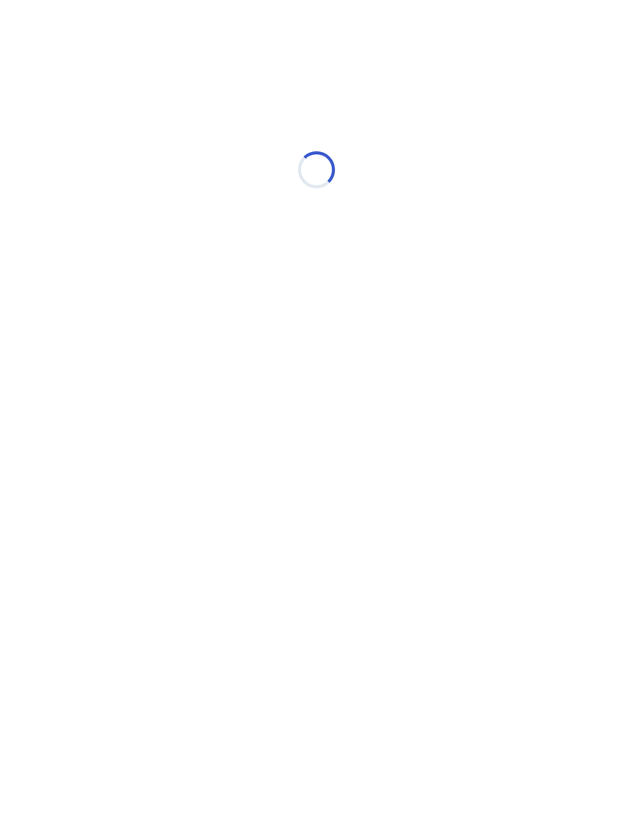
select select "*"
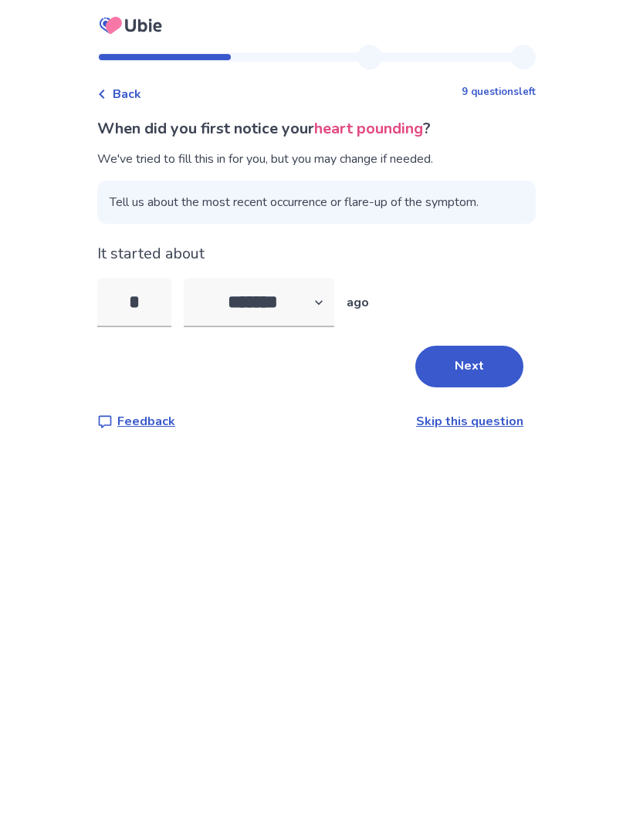
click at [471, 358] on button "Next" at bounding box center [469, 367] width 108 height 42
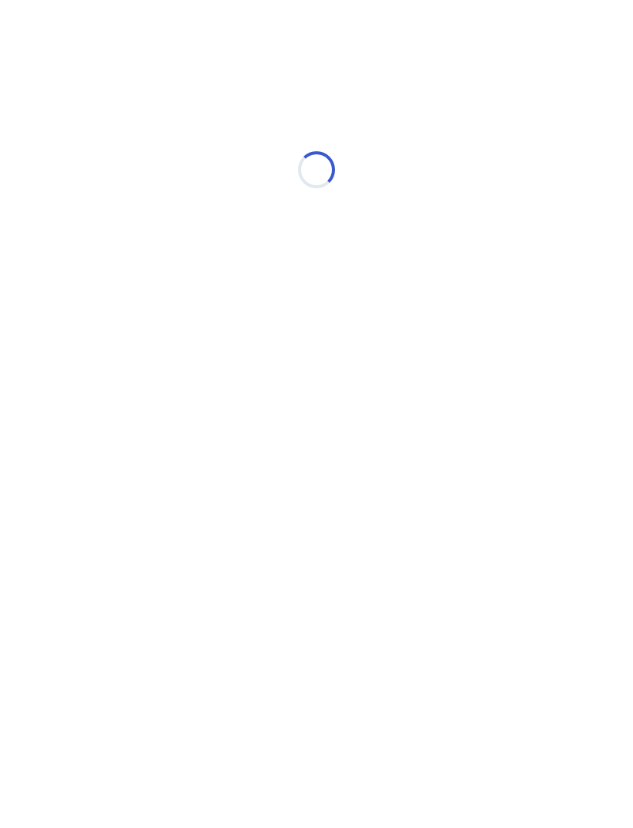
select select "*"
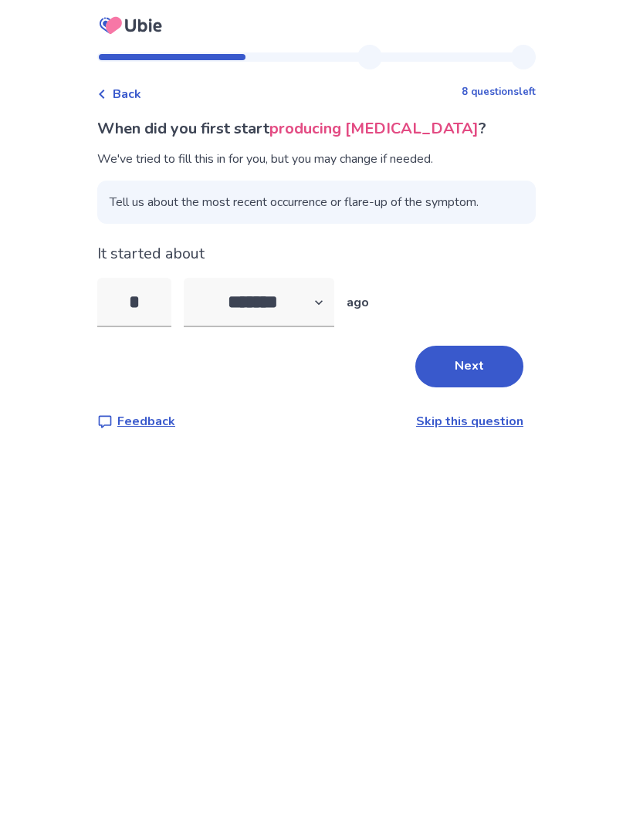
click at [465, 364] on button "Next" at bounding box center [469, 367] width 108 height 42
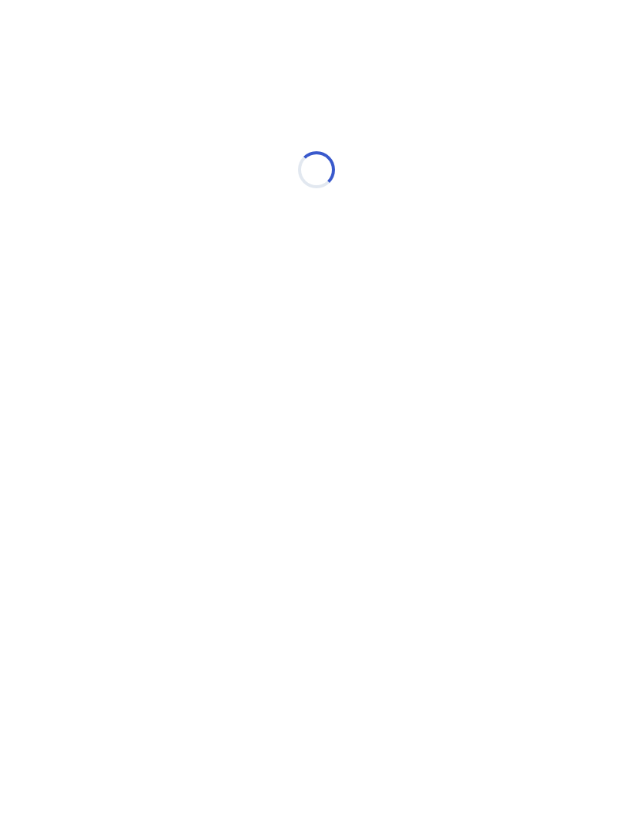
select select "*"
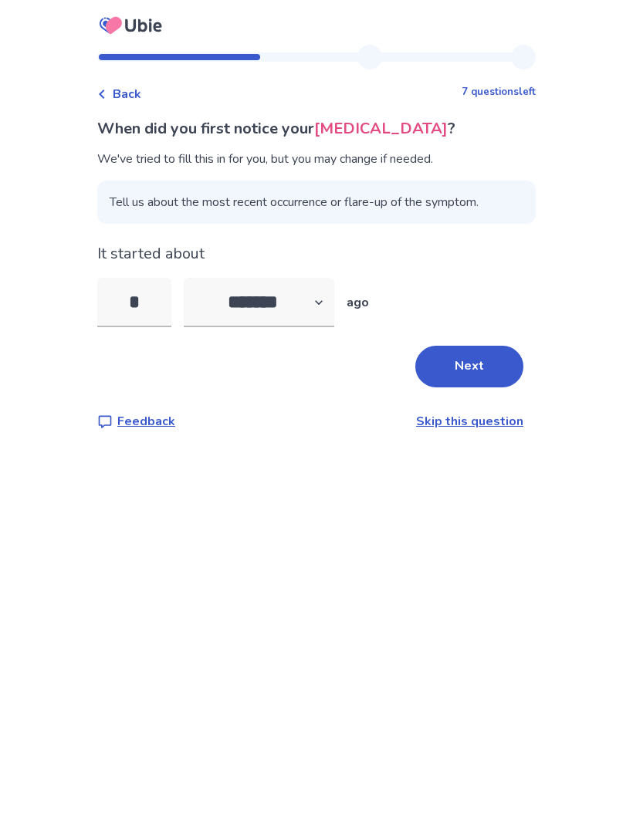
click at [471, 377] on button "Next" at bounding box center [469, 367] width 108 height 42
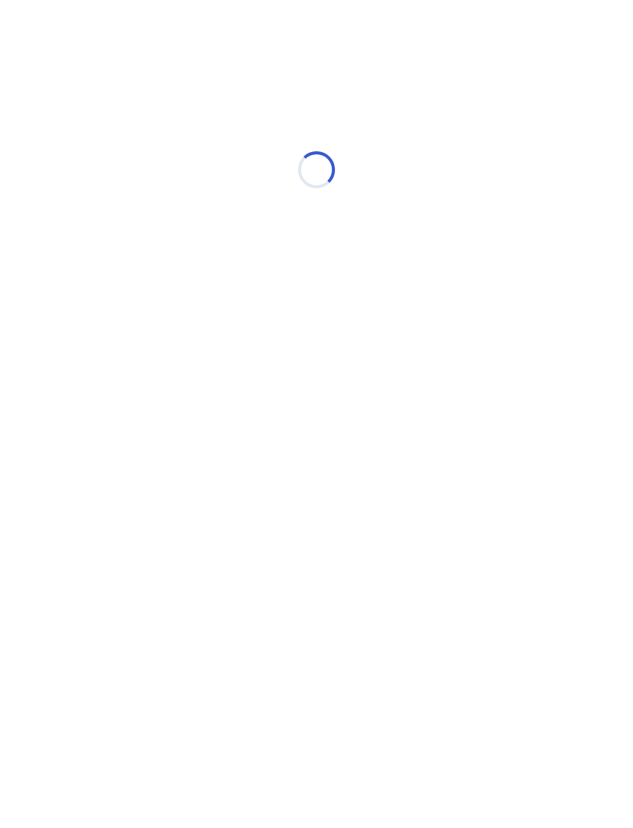
select select "*"
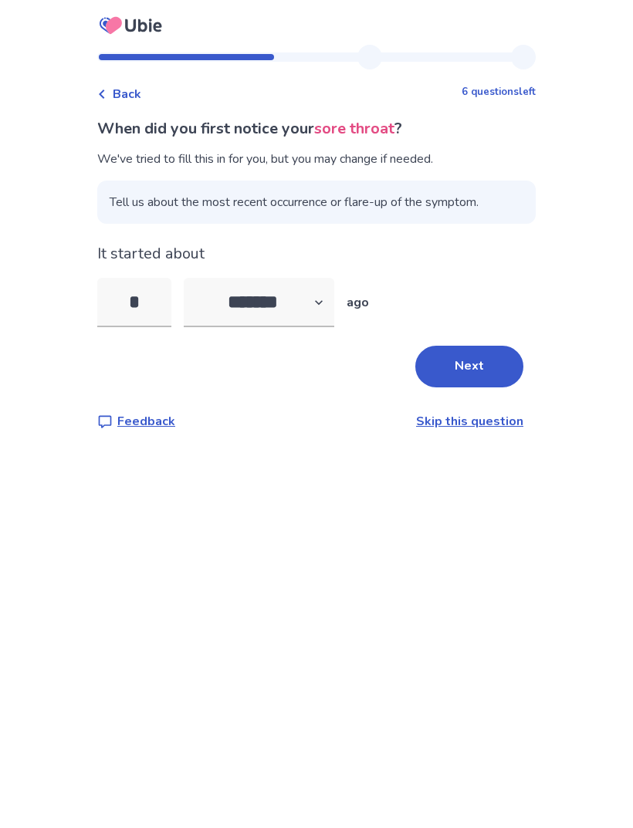
click at [472, 363] on button "Next" at bounding box center [469, 367] width 108 height 42
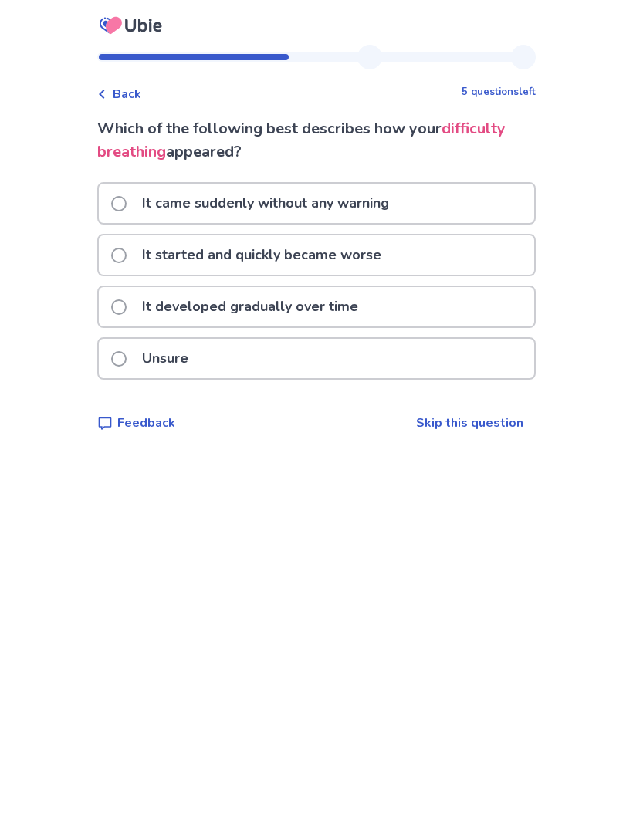
click at [448, 264] on div "It started and quickly became worse" at bounding box center [316, 254] width 435 height 39
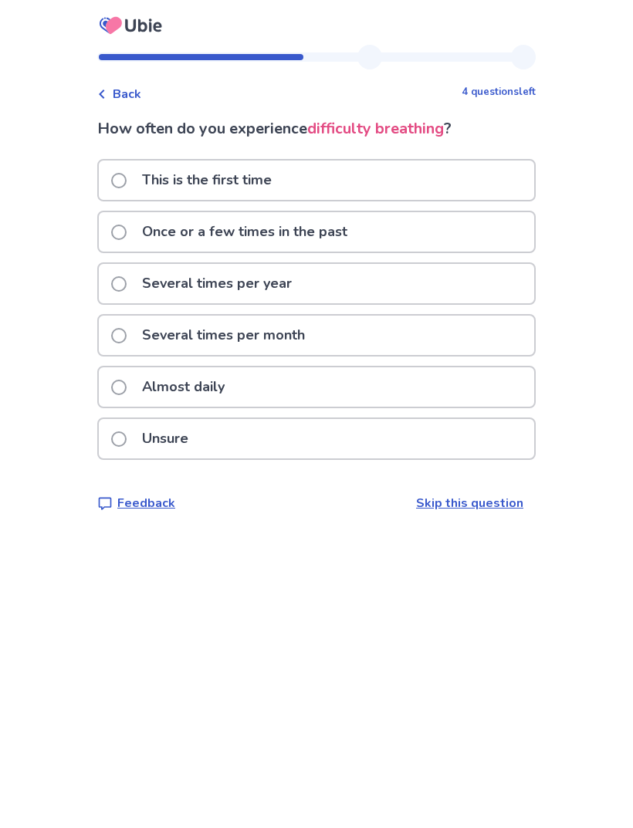
click at [481, 330] on div "Several times per month" at bounding box center [316, 335] width 435 height 39
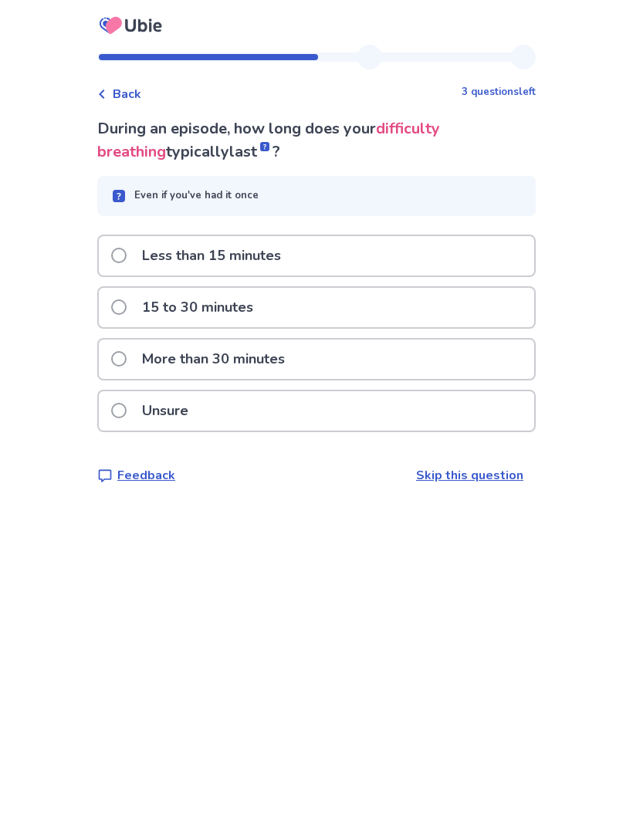
click at [405, 401] on div "Unsure" at bounding box center [316, 410] width 435 height 39
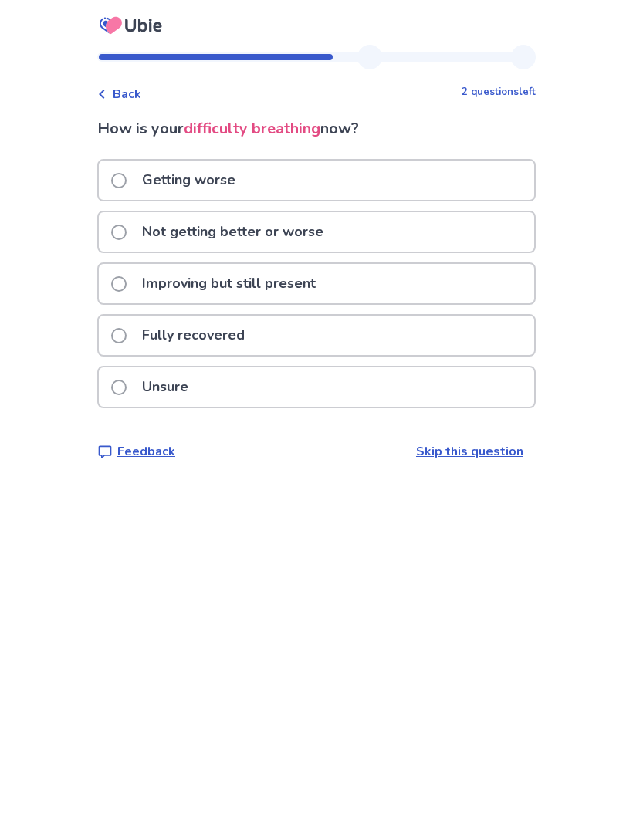
click at [469, 242] on div "Not getting better or worse" at bounding box center [316, 231] width 435 height 39
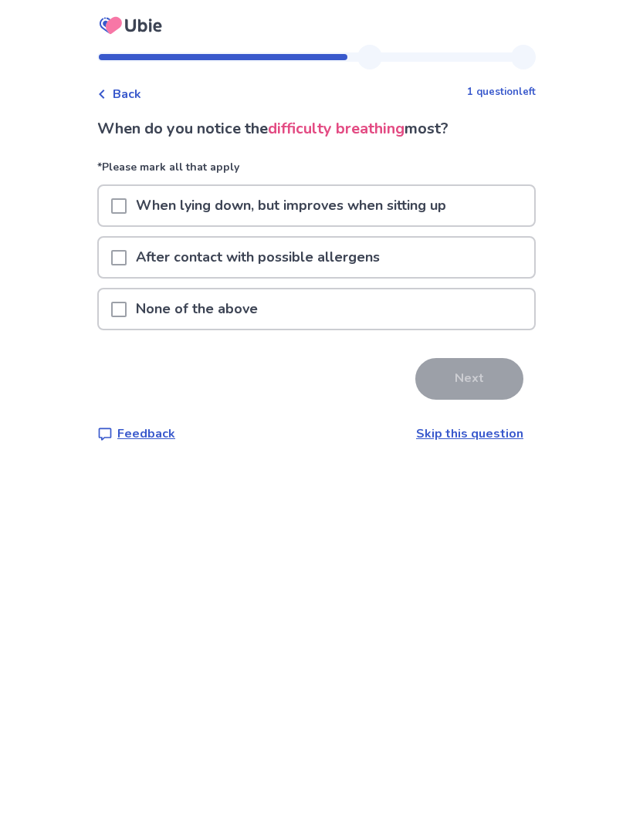
click at [486, 247] on div "After contact with possible allergens" at bounding box center [316, 257] width 435 height 39
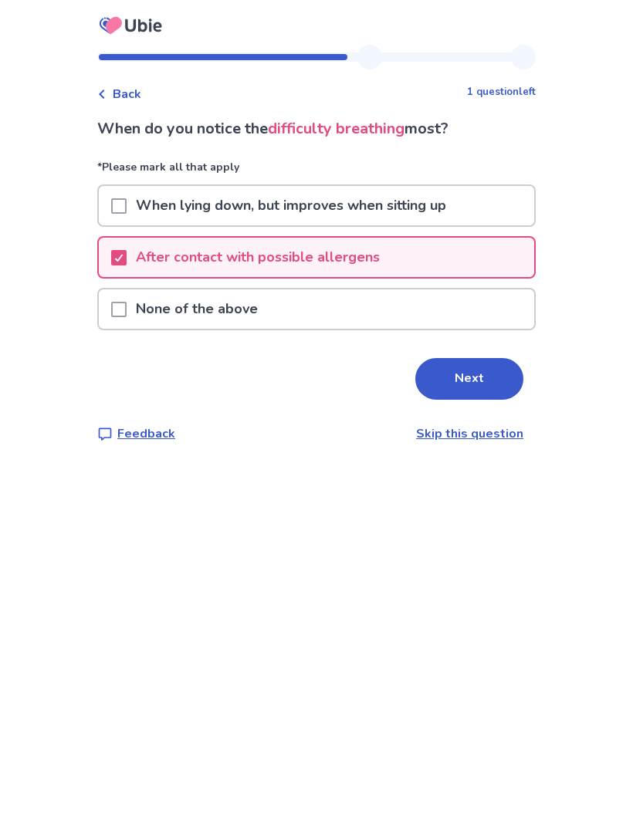
click at [491, 205] on div "When lying down, but improves when sitting up" at bounding box center [316, 205] width 435 height 39
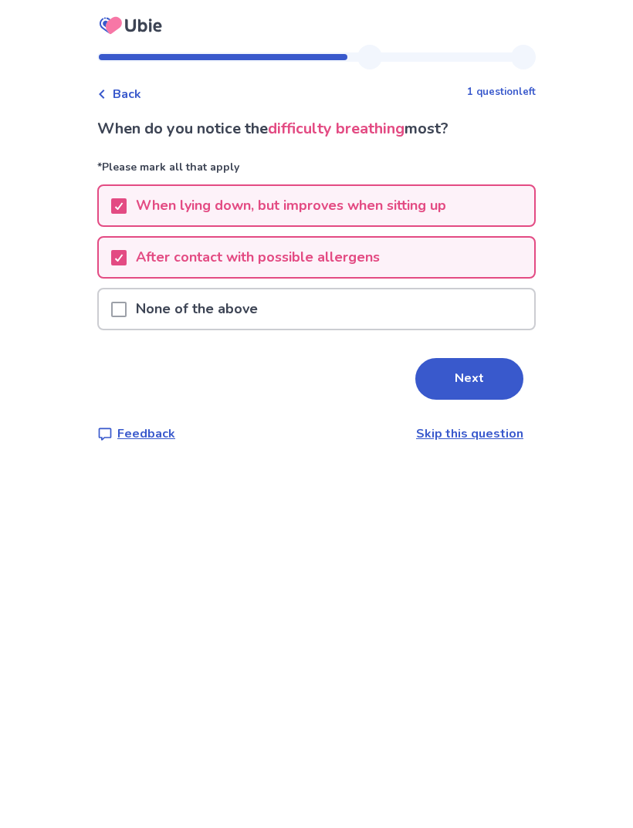
click at [497, 218] on div "When lying down, but improves when sitting up" at bounding box center [316, 205] width 435 height 39
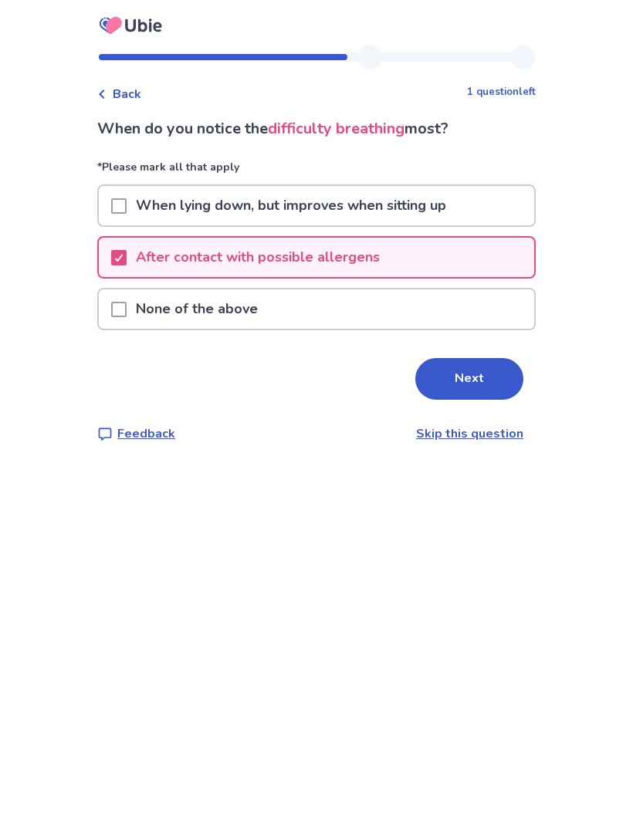
click at [489, 262] on div "After contact with possible allergens" at bounding box center [316, 257] width 435 height 39
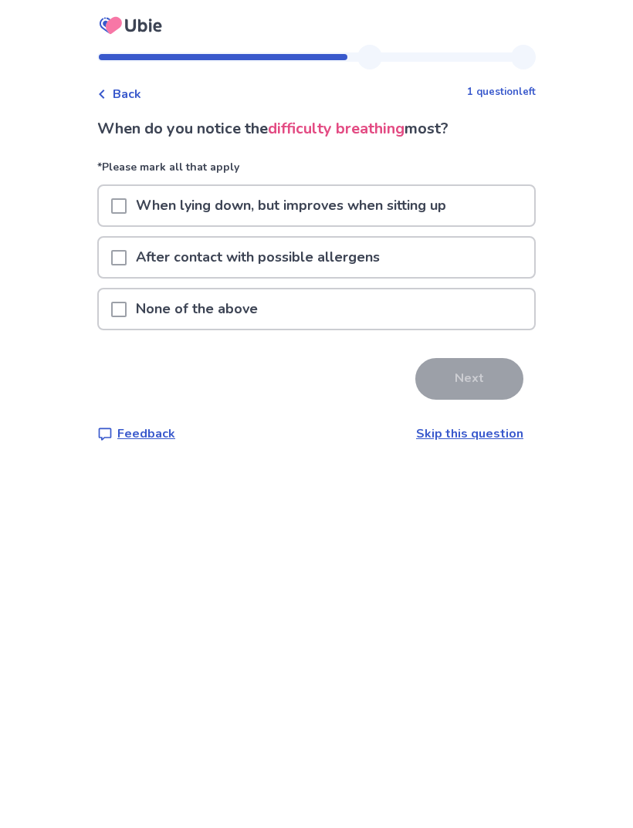
click at [472, 301] on div "None of the above" at bounding box center [316, 308] width 435 height 39
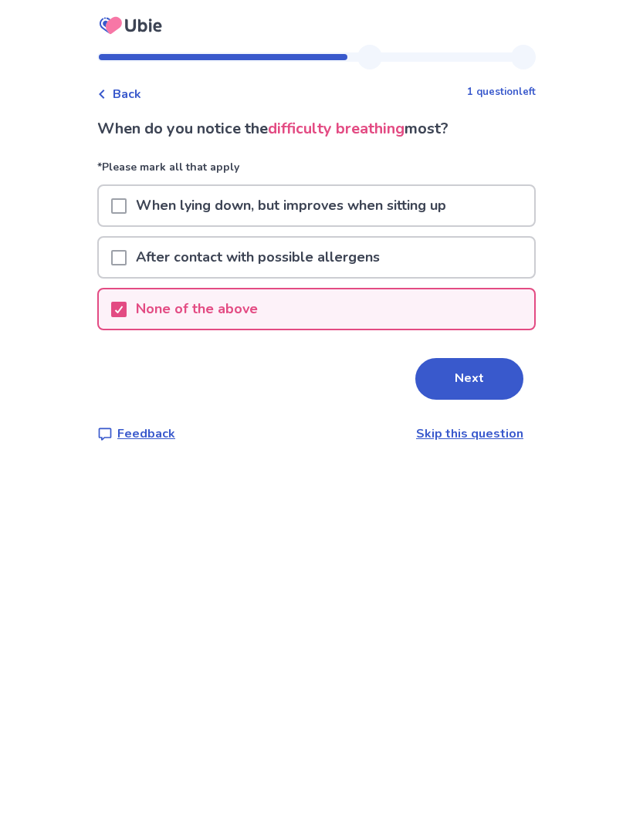
click at [482, 306] on div "None of the above" at bounding box center [316, 308] width 435 height 39
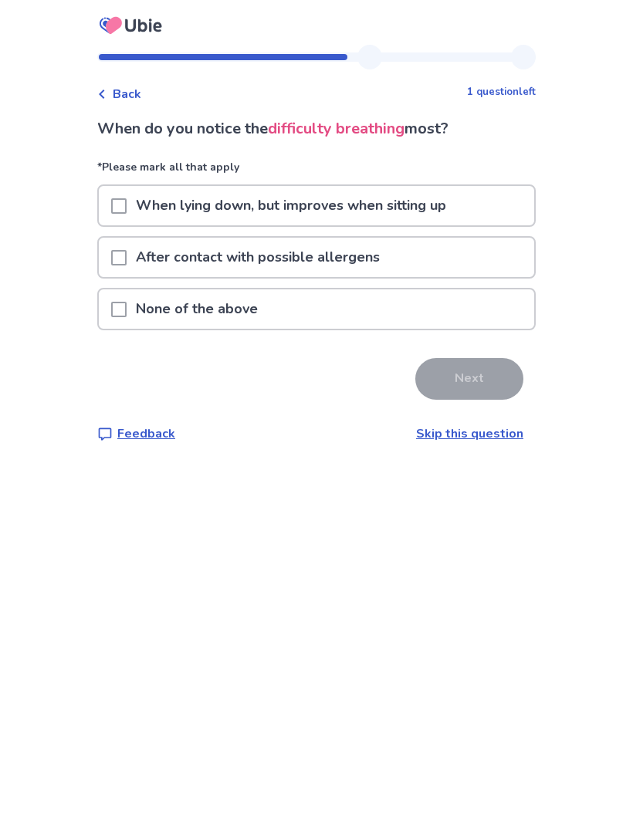
click at [482, 257] on div "After contact with possible allergens" at bounding box center [316, 257] width 435 height 39
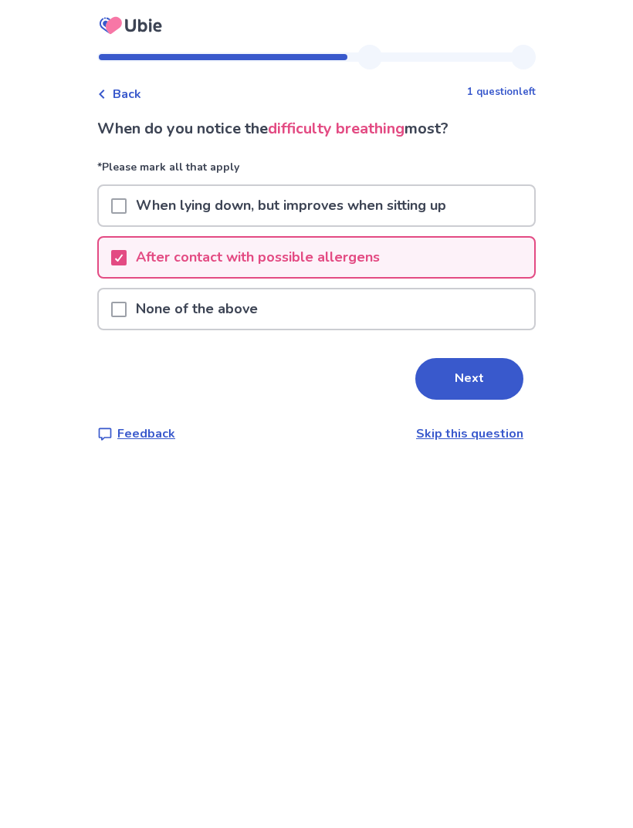
click at [485, 201] on div "When lying down, but improves when sitting up" at bounding box center [316, 205] width 435 height 39
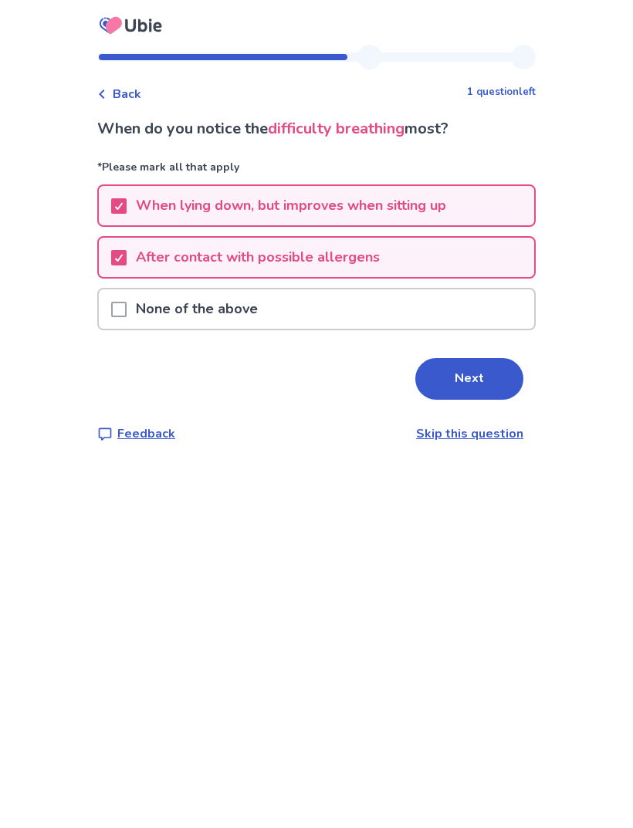
click at [480, 367] on button "Next" at bounding box center [469, 379] width 108 height 42
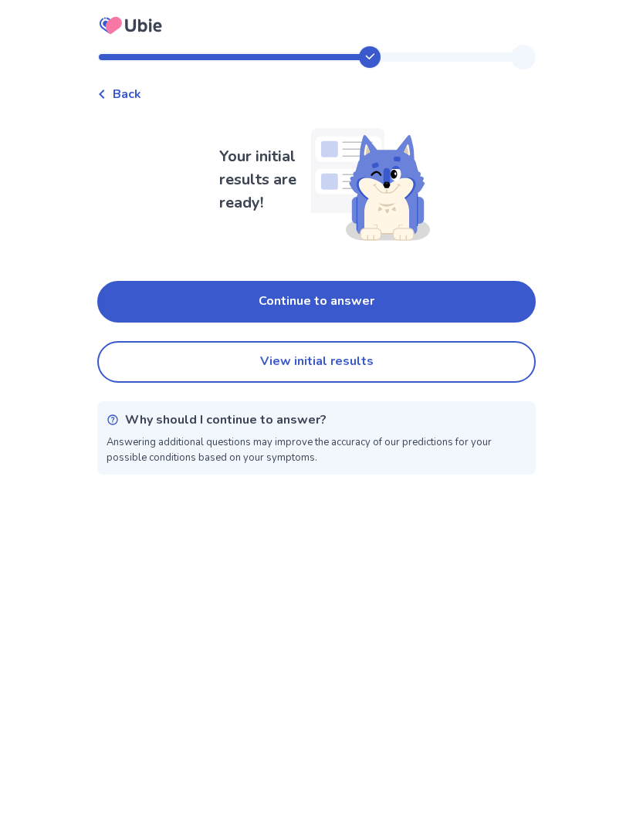
click at [497, 291] on button "Continue to answer" at bounding box center [316, 302] width 438 height 42
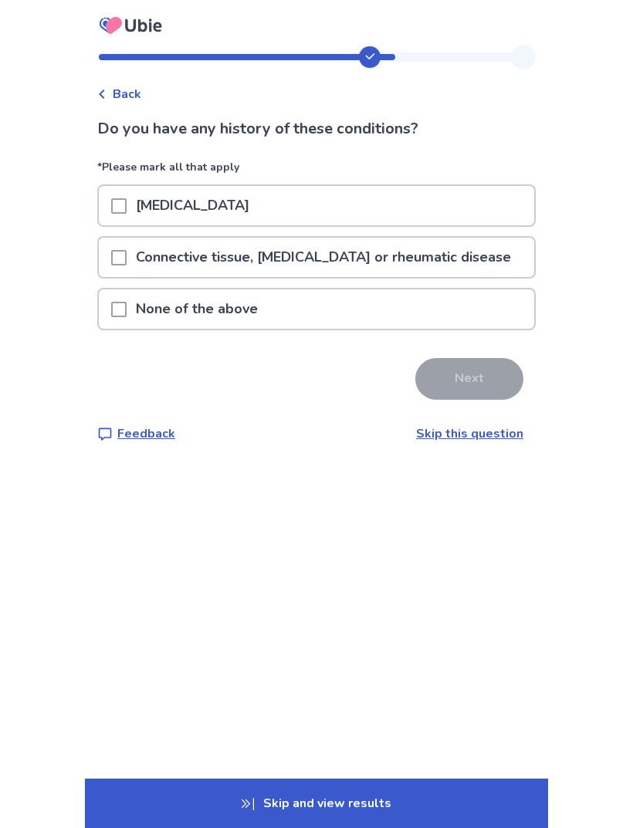
click at [483, 303] on div "None of the above" at bounding box center [316, 308] width 435 height 39
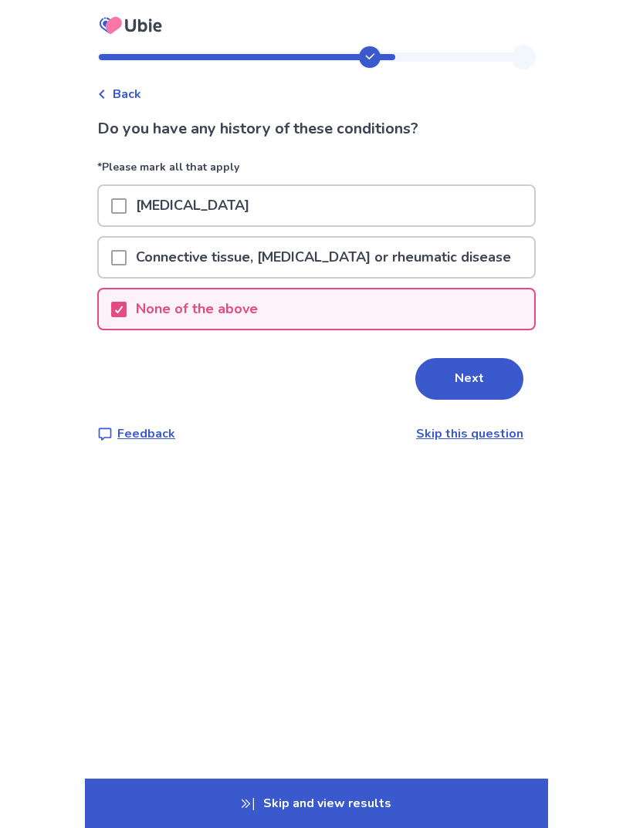
click at [482, 376] on button "Next" at bounding box center [469, 379] width 108 height 42
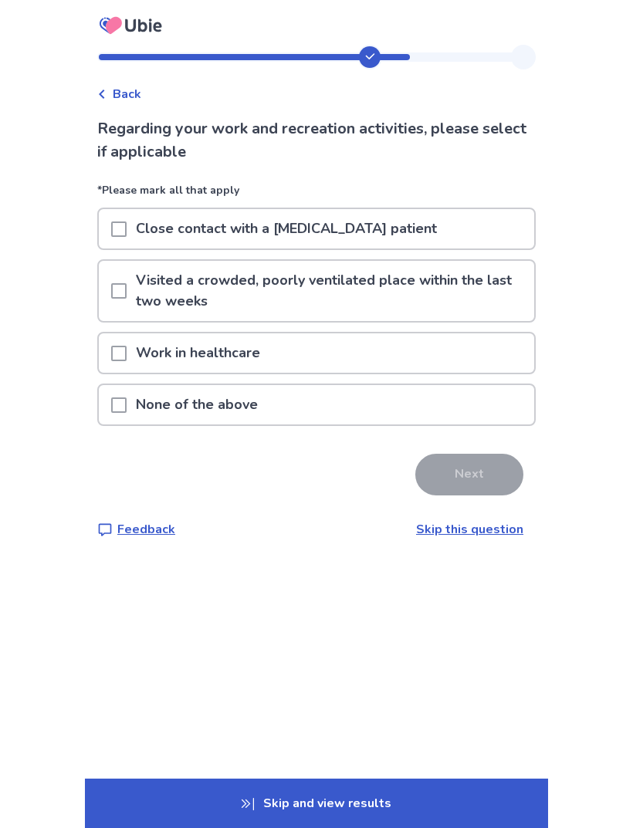
click at [498, 294] on p "Visited a crowded, poorly ventilated place within the last two weeks" at bounding box center [331, 291] width 408 height 60
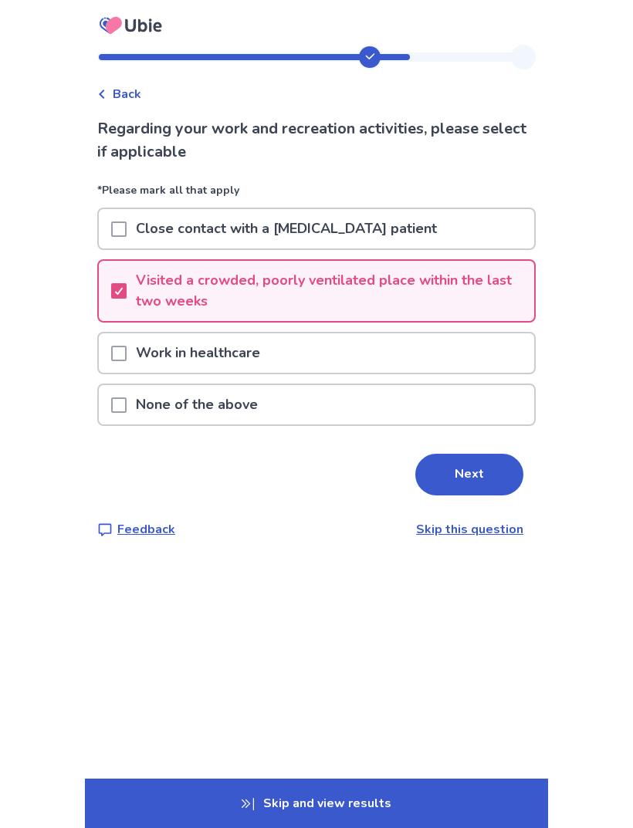
click at [464, 471] on button "Next" at bounding box center [469, 475] width 108 height 42
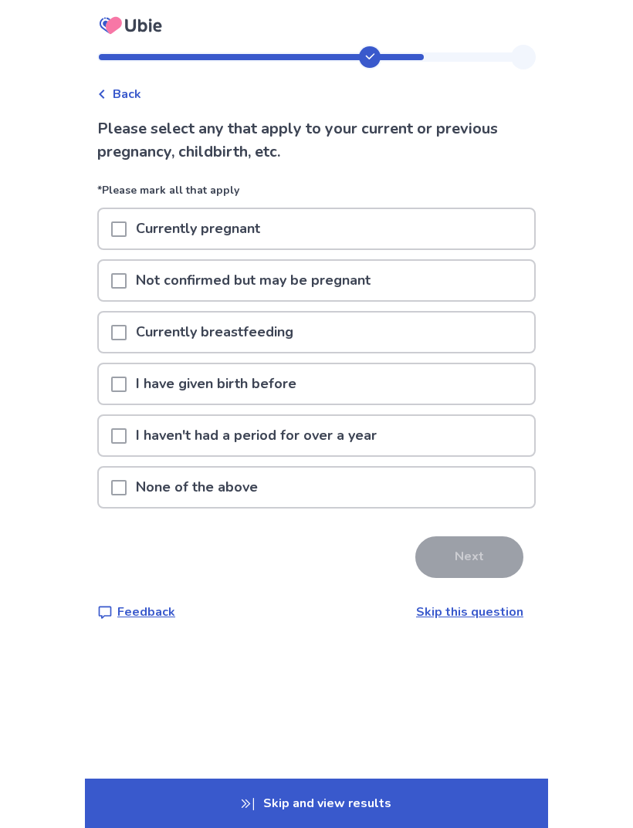
click at [439, 479] on div "None of the above" at bounding box center [316, 487] width 435 height 39
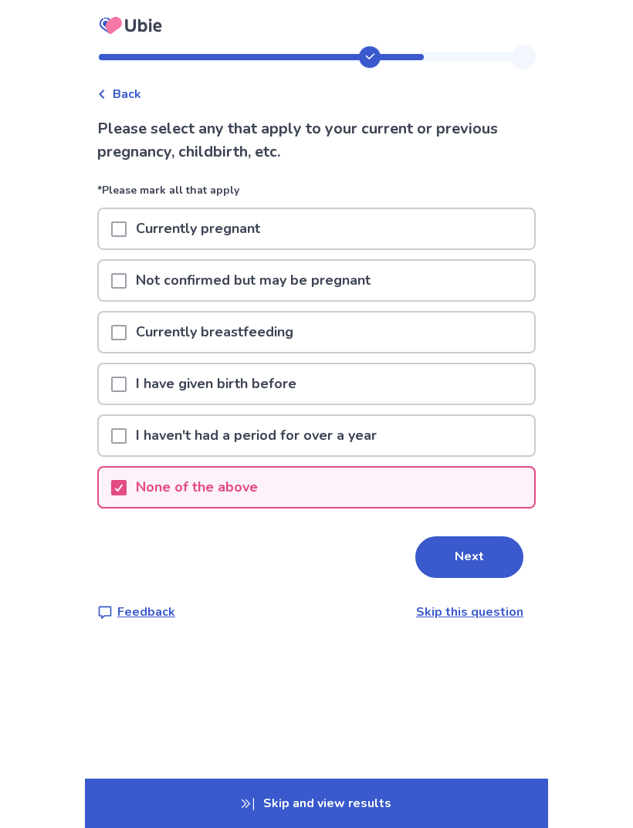
click at [482, 560] on button "Next" at bounding box center [469, 557] width 108 height 42
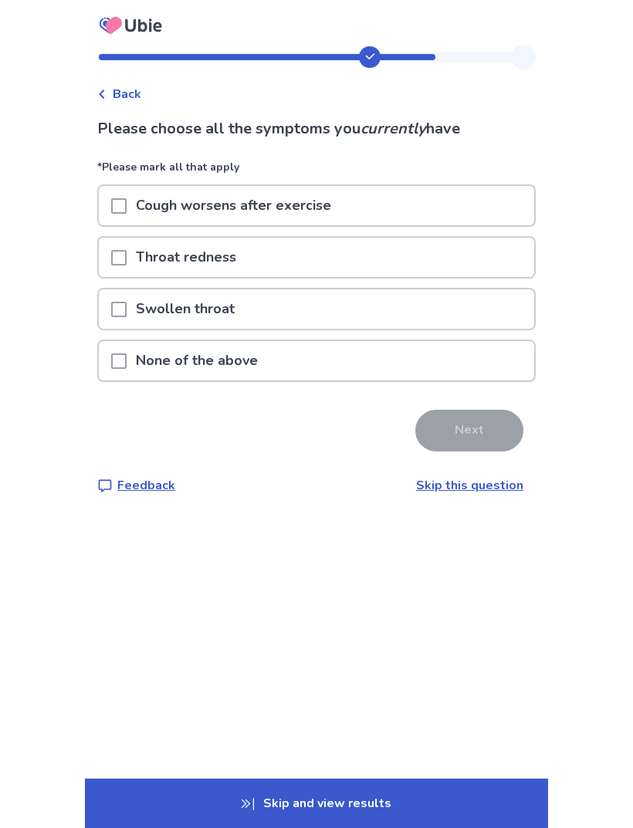
click at [467, 206] on div "Cough worsens after exercise" at bounding box center [316, 205] width 435 height 39
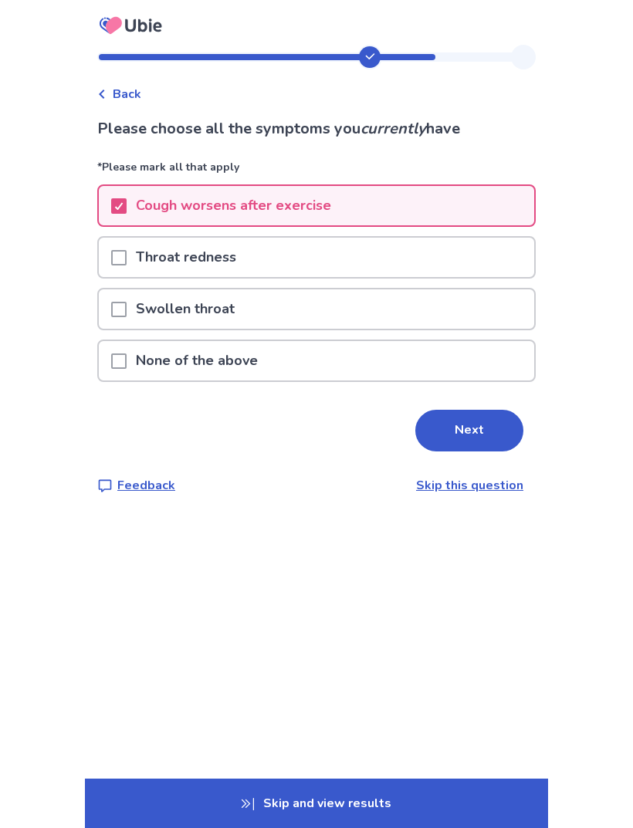
click at [453, 259] on div "Throat redness" at bounding box center [316, 257] width 435 height 39
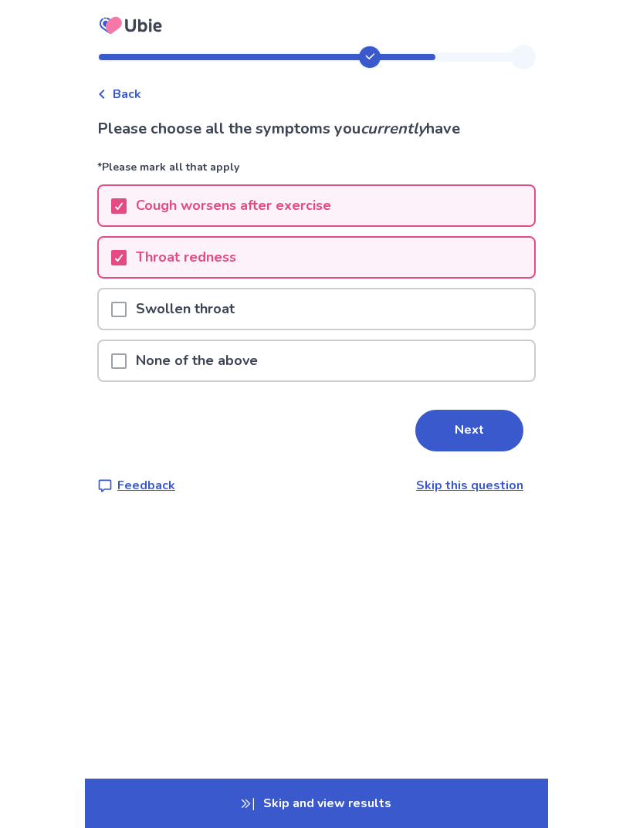
click at [441, 310] on div "Swollen throat" at bounding box center [316, 308] width 435 height 39
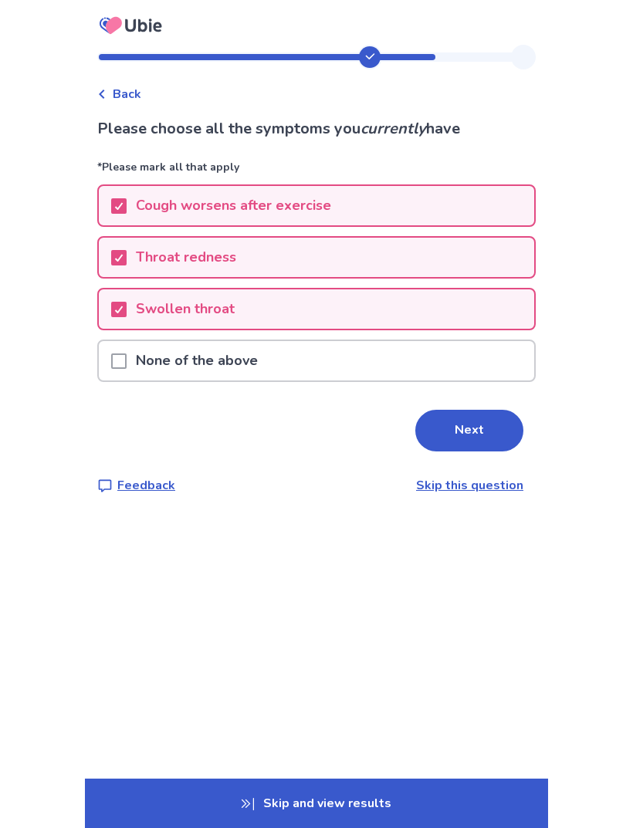
click at [478, 434] on button "Next" at bounding box center [469, 431] width 108 height 42
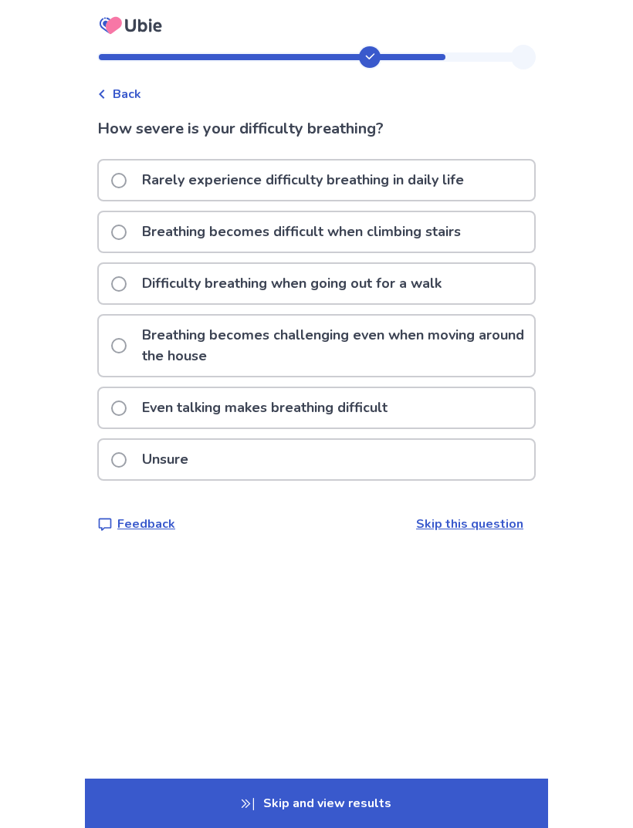
click at [485, 349] on p "Breathing becomes challenging even when moving around the house" at bounding box center [333, 346] width 401 height 60
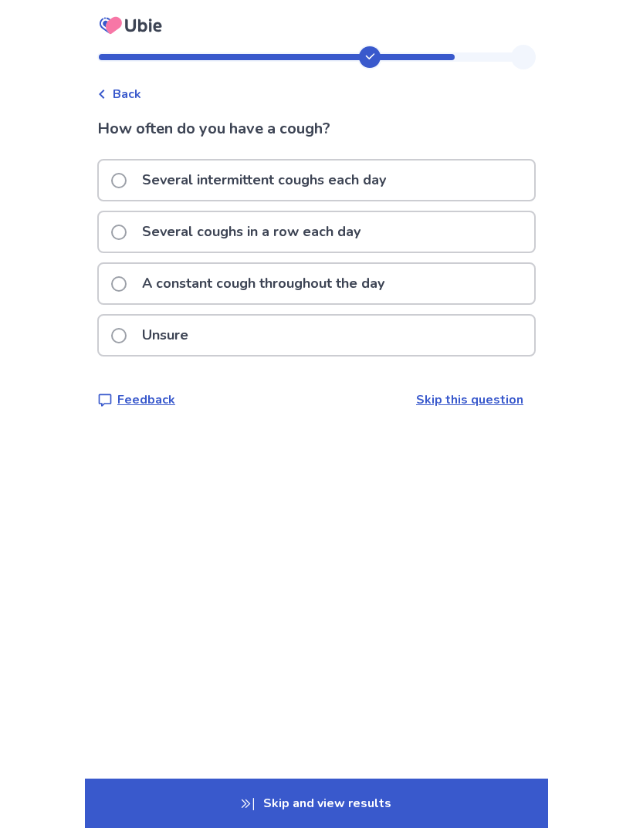
click at [464, 276] on div "A constant cough throughout the day" at bounding box center [316, 283] width 435 height 39
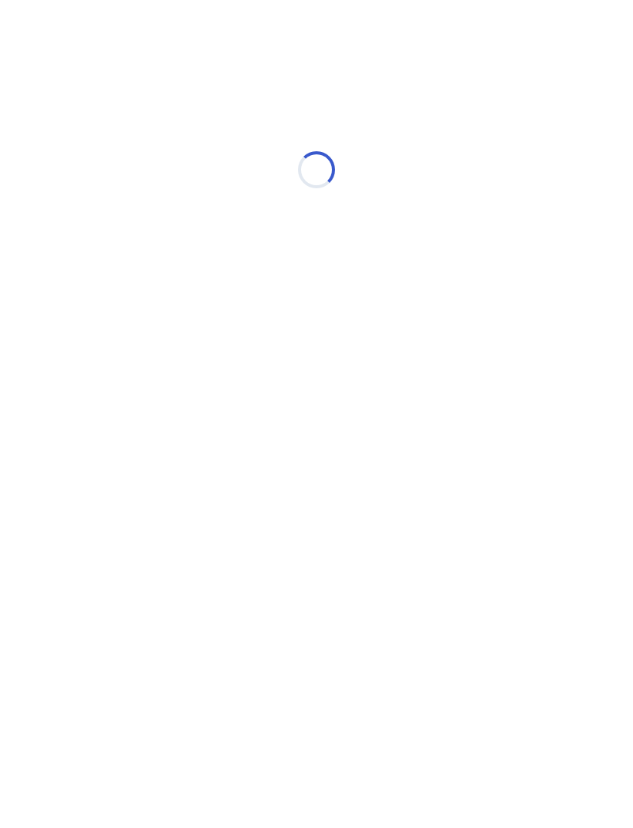
select select "*"
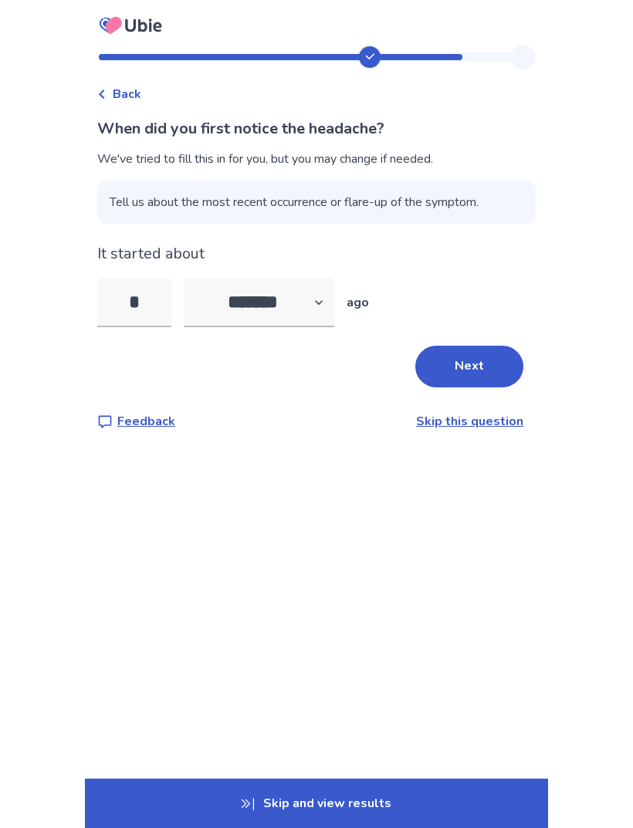
click at [150, 286] on input "*" at bounding box center [134, 302] width 74 height 49
click at [165, 296] on input "*" at bounding box center [134, 302] width 74 height 49
type input "*"
click at [465, 377] on button "Next" at bounding box center [469, 367] width 108 height 42
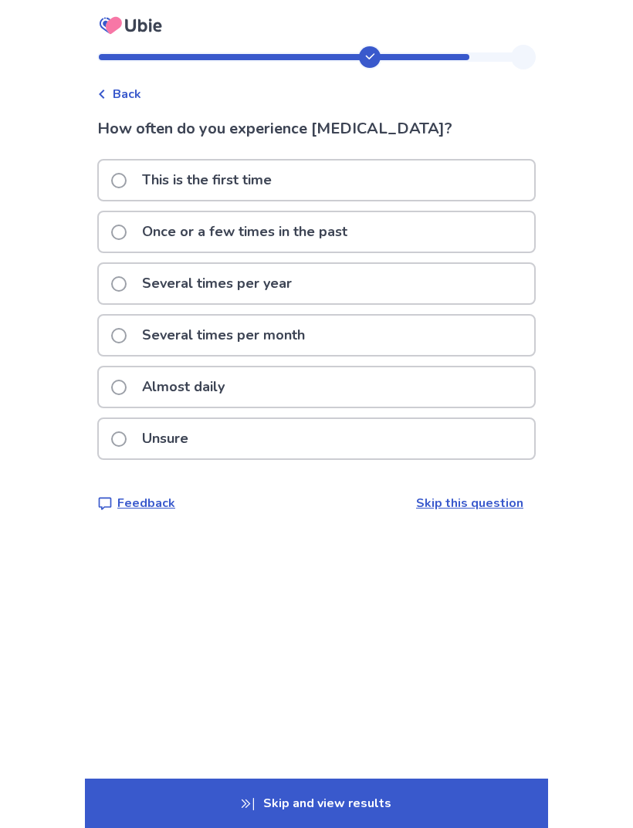
click at [489, 241] on div "Once or a few times in the past" at bounding box center [316, 231] width 435 height 39
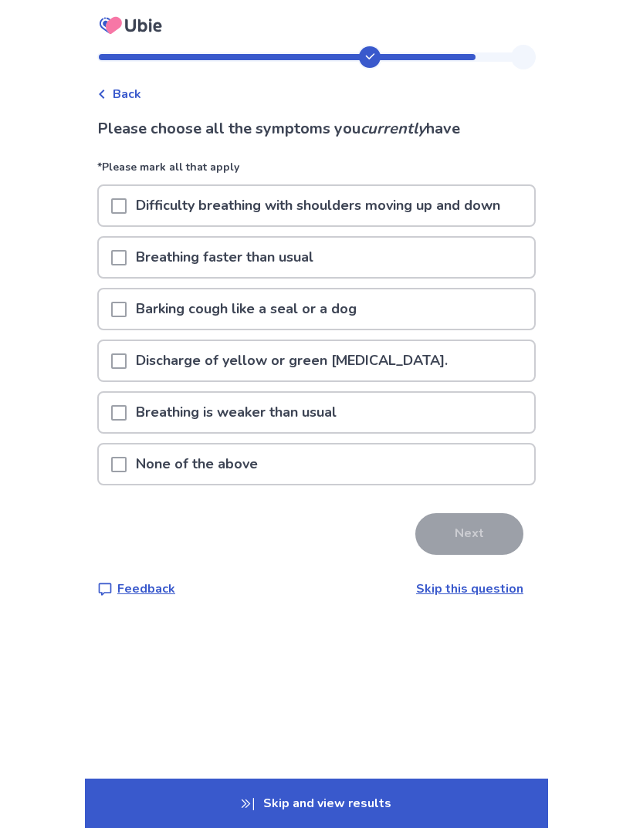
click at [489, 191] on p "Difficulty breathing with shoulders moving up and down" at bounding box center [318, 205] width 383 height 39
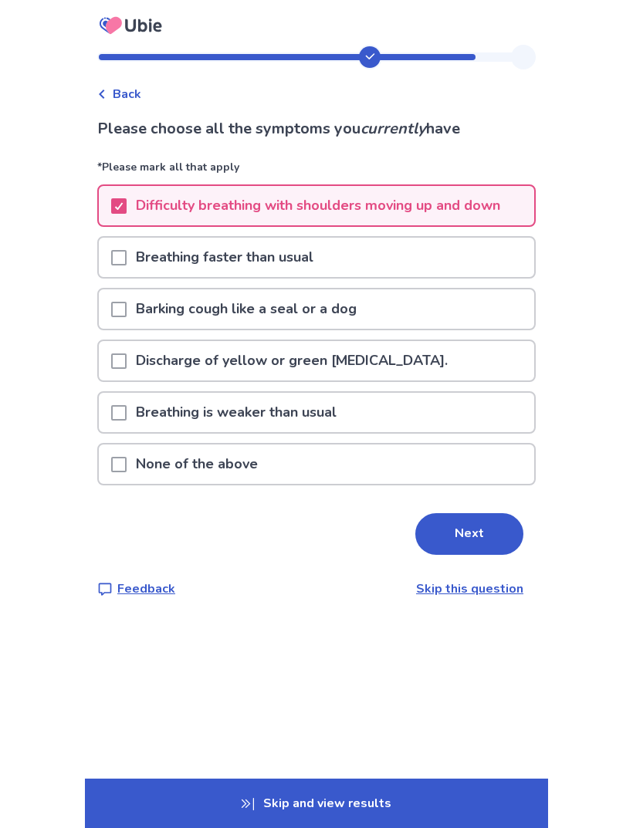
click at [464, 262] on div "Breathing faster than usual" at bounding box center [316, 257] width 435 height 39
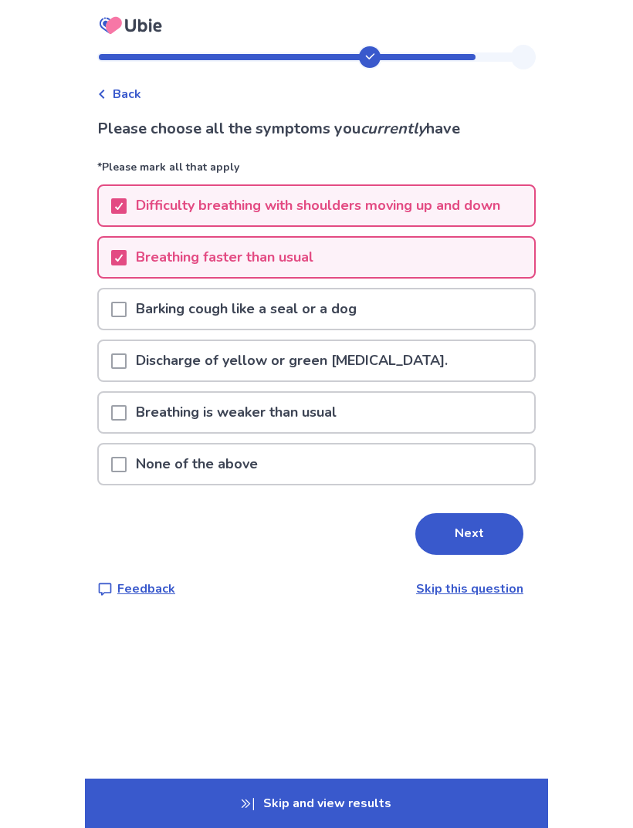
click at [441, 320] on div "Barking cough like a seal or a dog" at bounding box center [316, 308] width 435 height 39
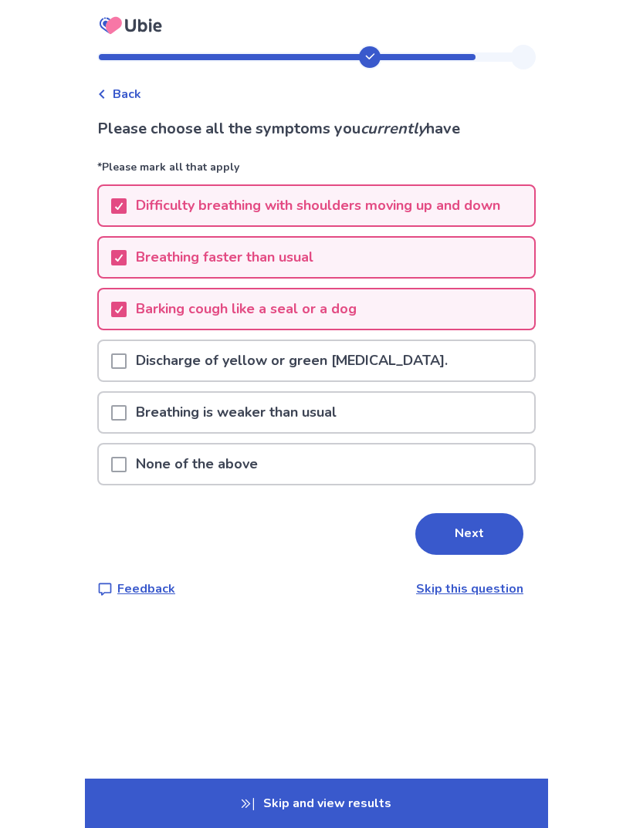
click at [408, 372] on div "Discharge of yellow or green [MEDICAL_DATA]." at bounding box center [316, 360] width 435 height 39
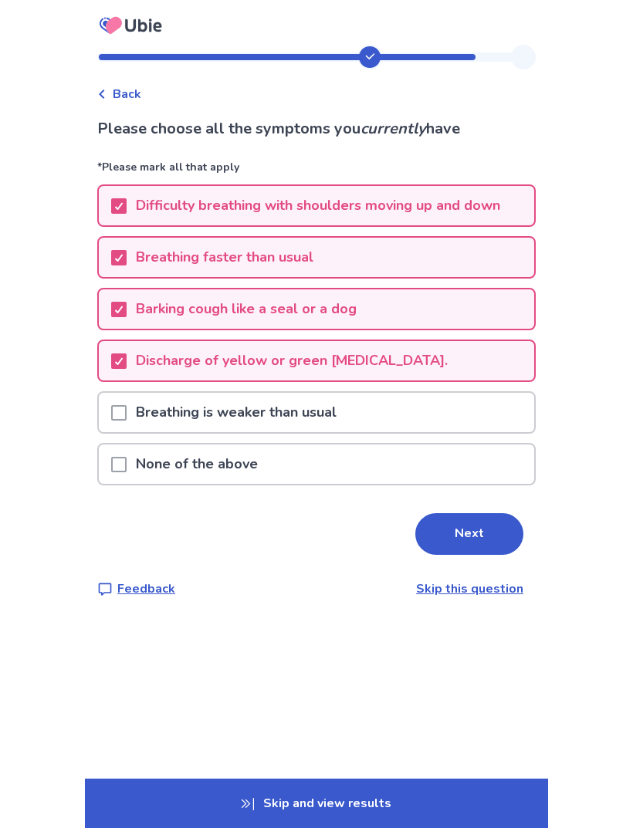
click at [408, 369] on div "Discharge of yellow or green [MEDICAL_DATA]." at bounding box center [316, 360] width 435 height 39
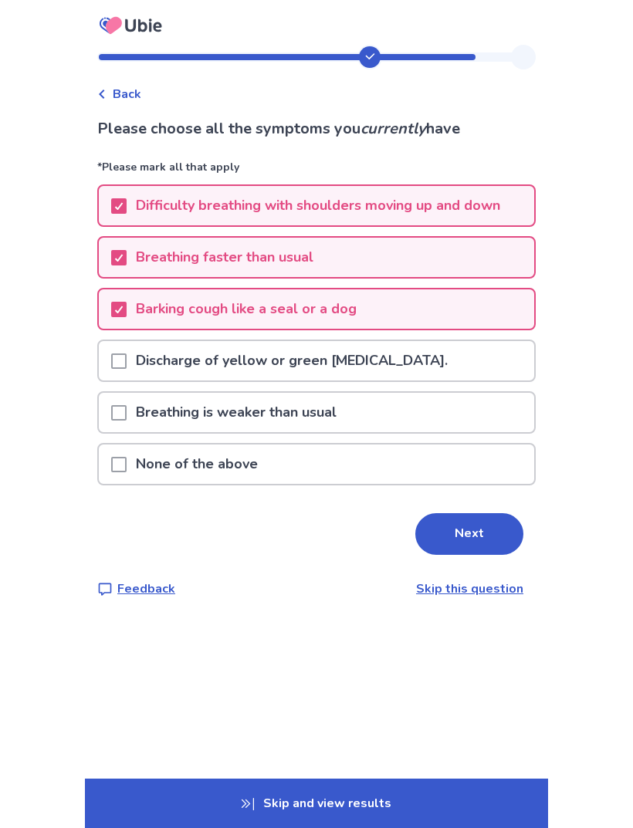
click at [398, 402] on div "Breathing is weaker than usual" at bounding box center [316, 412] width 435 height 39
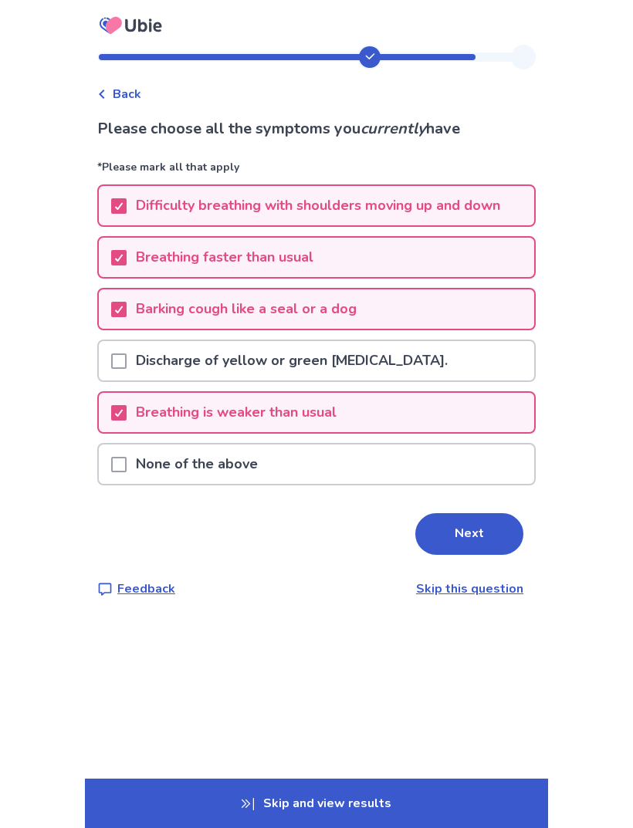
click at [480, 533] on button "Next" at bounding box center [469, 534] width 108 height 42
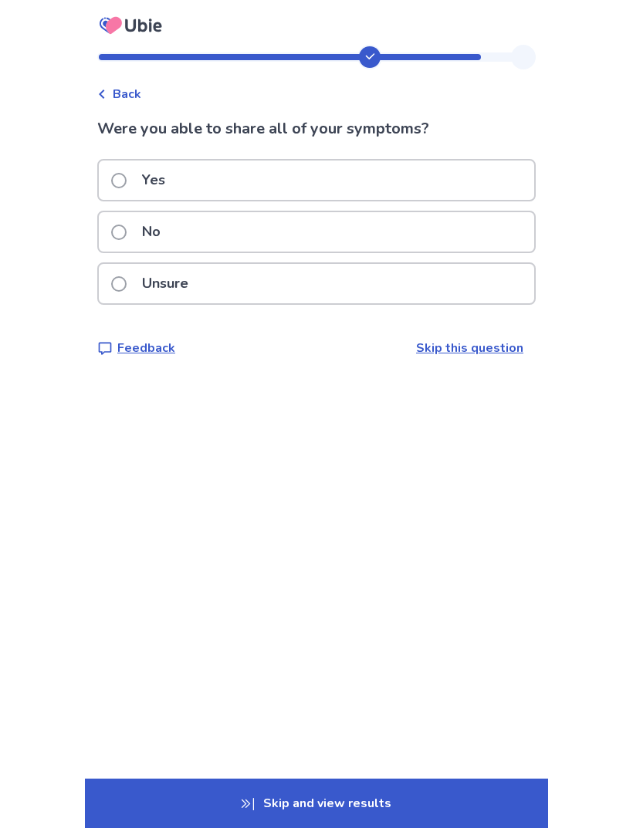
click at [496, 179] on div "Yes" at bounding box center [316, 180] width 435 height 39
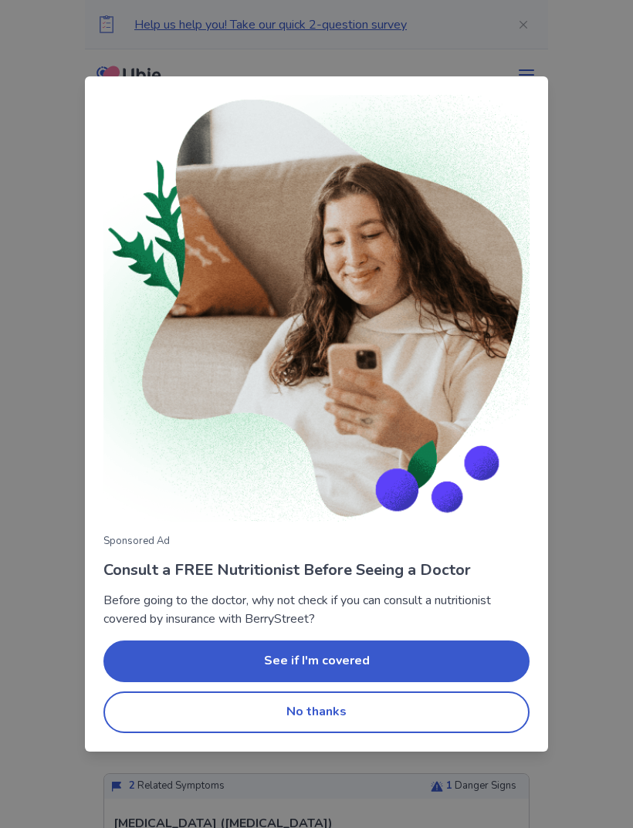
click at [408, 709] on button "No thanks" at bounding box center [316, 713] width 426 height 42
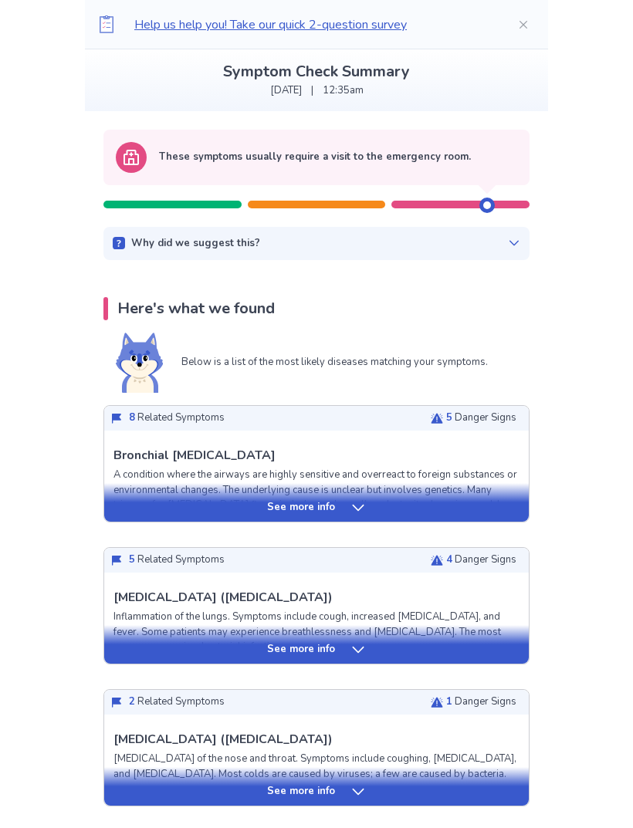
scroll to position [106, 0]
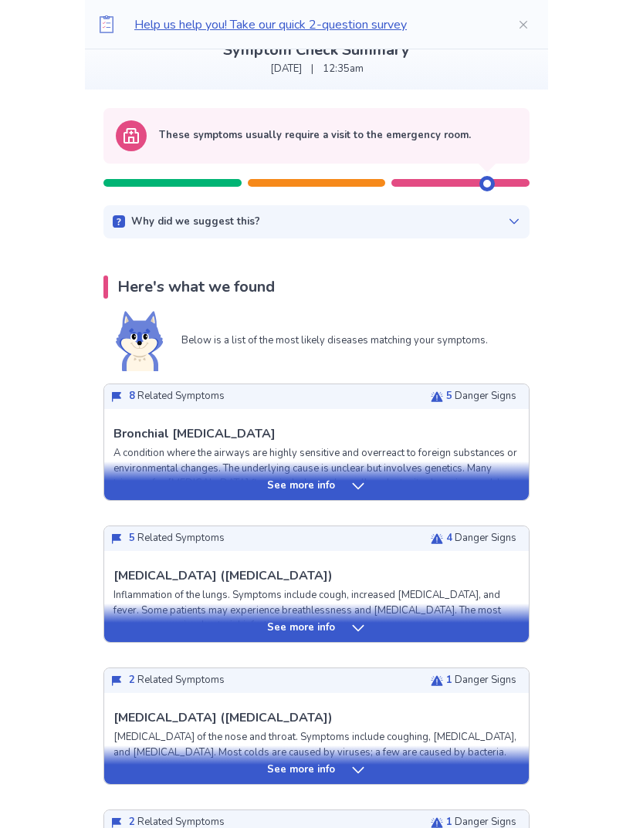
click at [334, 494] on div "See more info" at bounding box center [316, 481] width 425 height 39
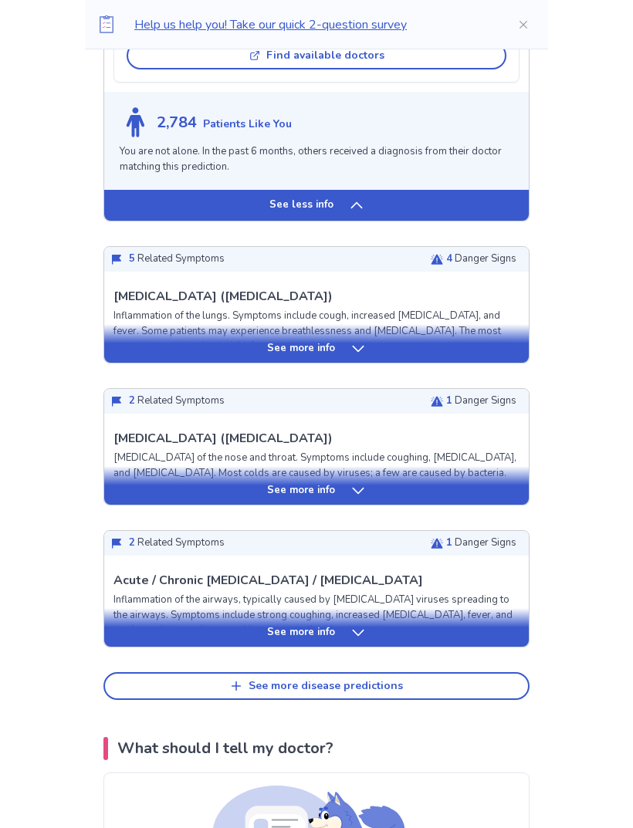
scroll to position [2106, 0]
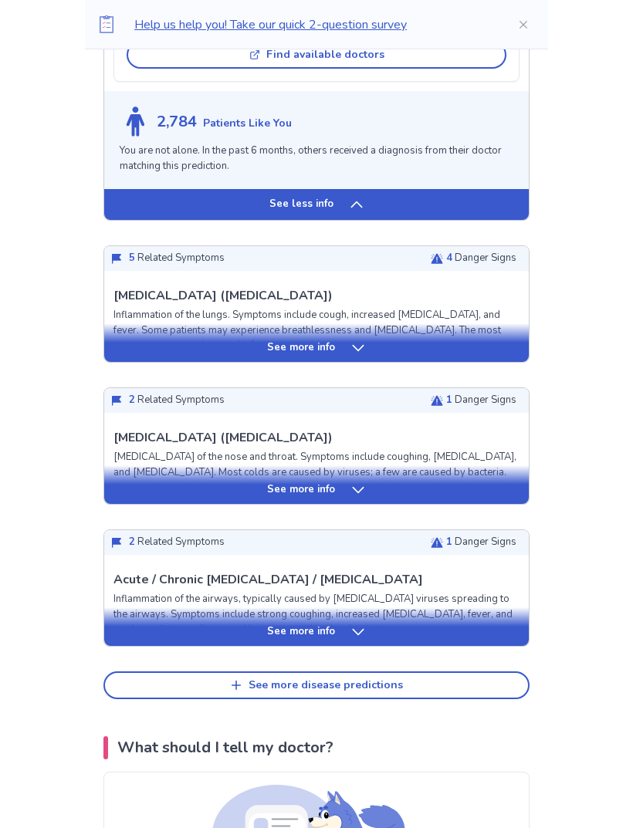
click at [391, 483] on div "See more info" at bounding box center [316, 490] width 425 height 15
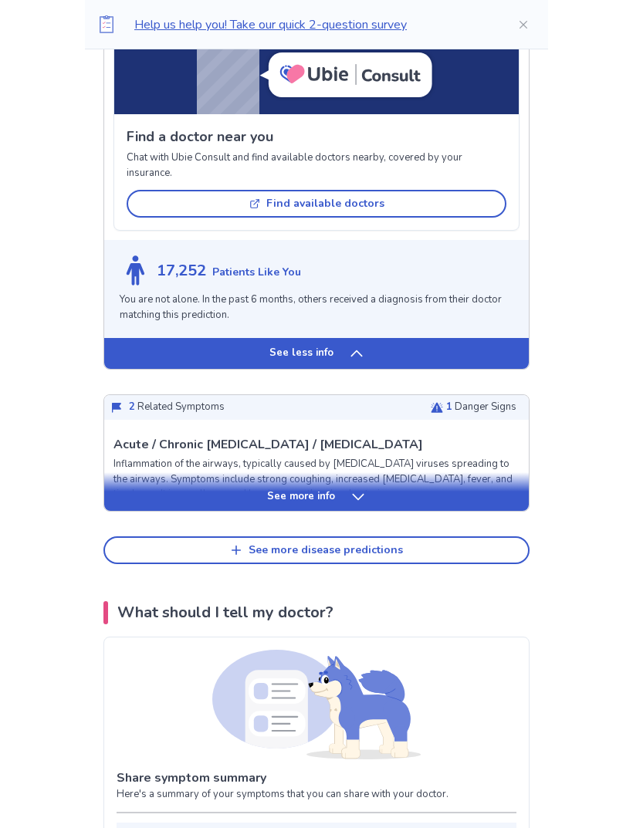
scroll to position [3381, 0]
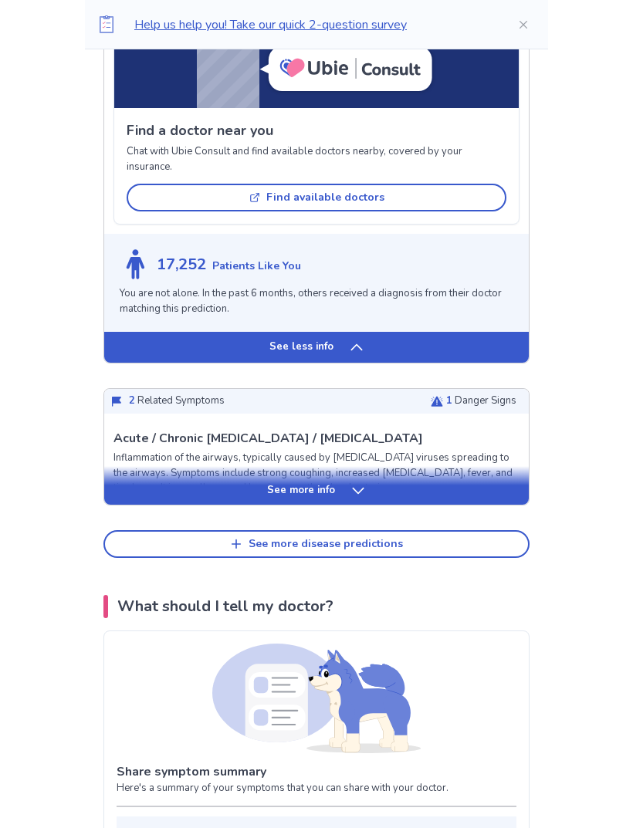
click at [441, 484] on div "See more info" at bounding box center [316, 491] width 425 height 15
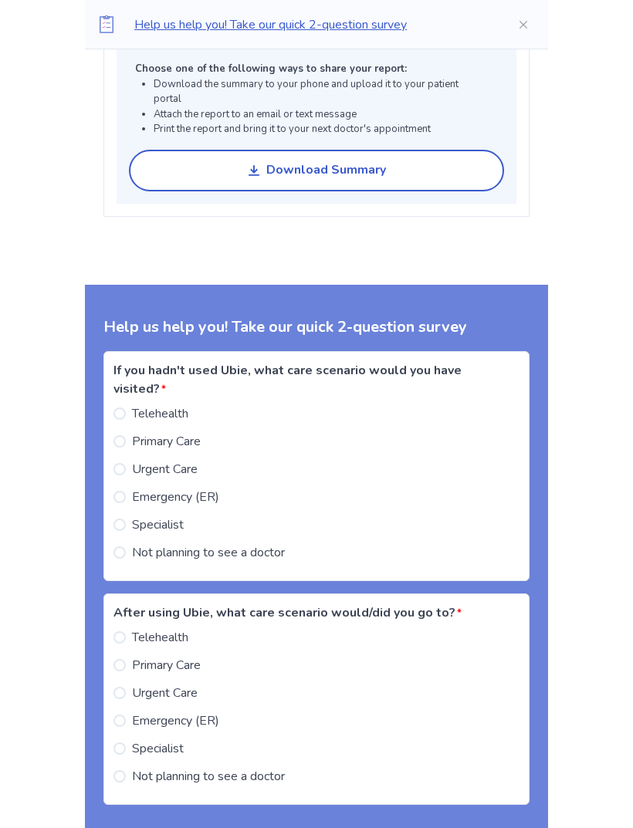
scroll to position [5367, 0]
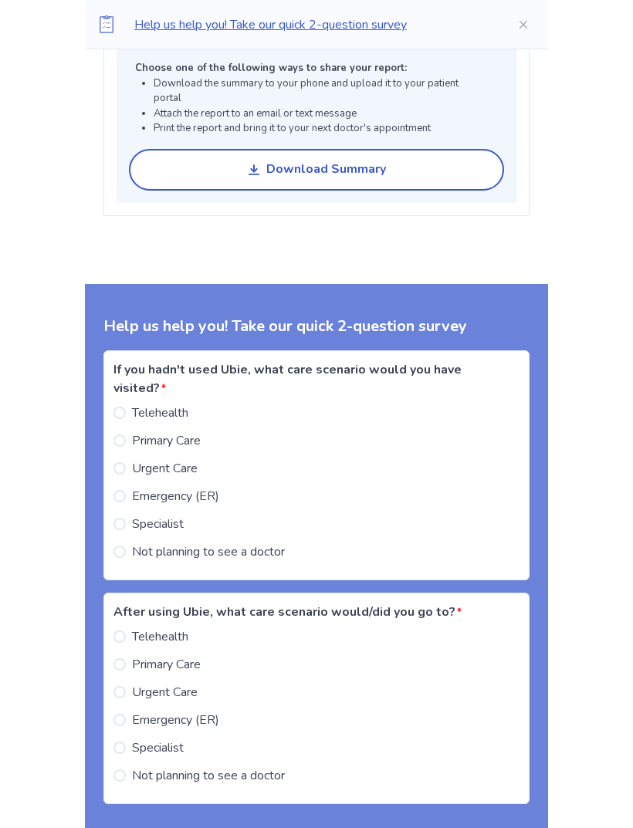
click at [145, 543] on span "Not planning to see a doctor" at bounding box center [208, 552] width 153 height 19
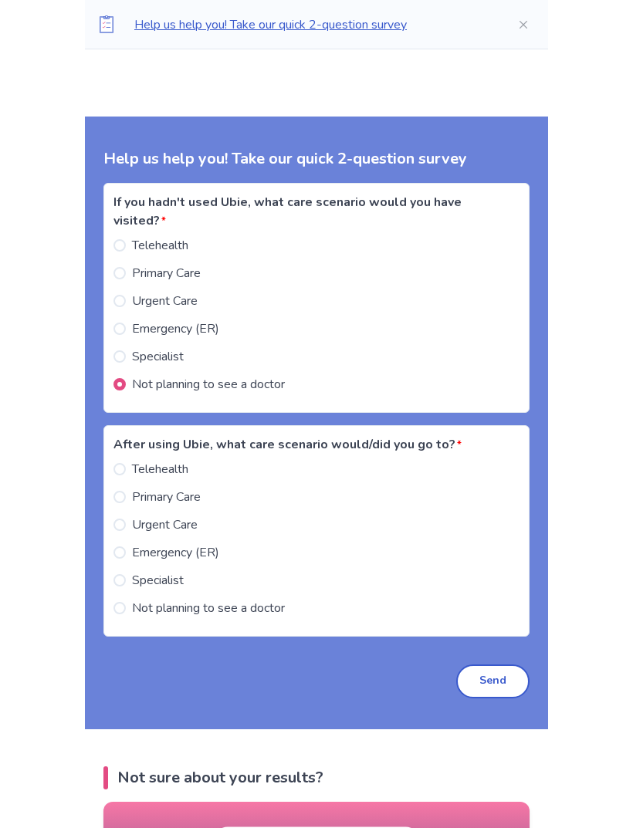
scroll to position [5533, 0]
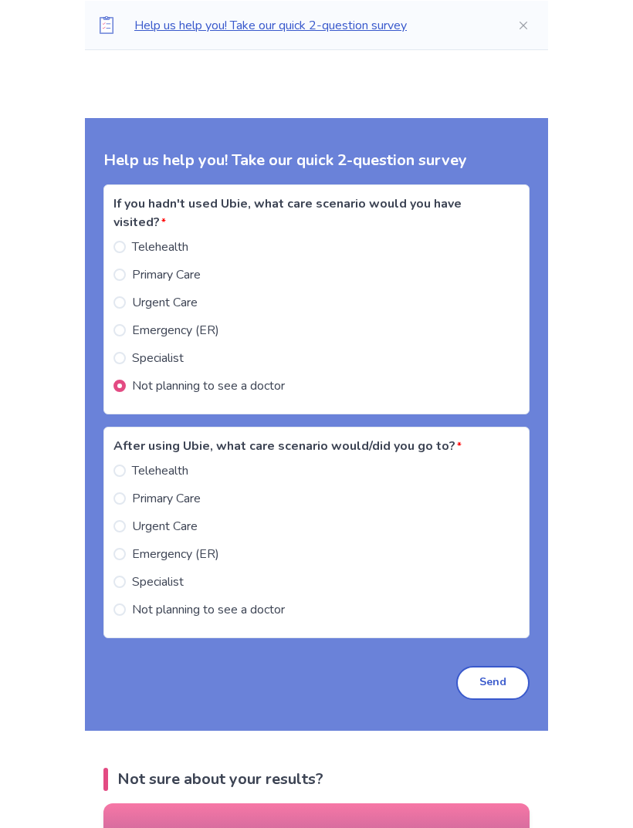
click at [247, 600] on span "Not planning to see a doctor" at bounding box center [208, 609] width 153 height 19
click at [487, 666] on button "Send" at bounding box center [492, 683] width 73 height 34
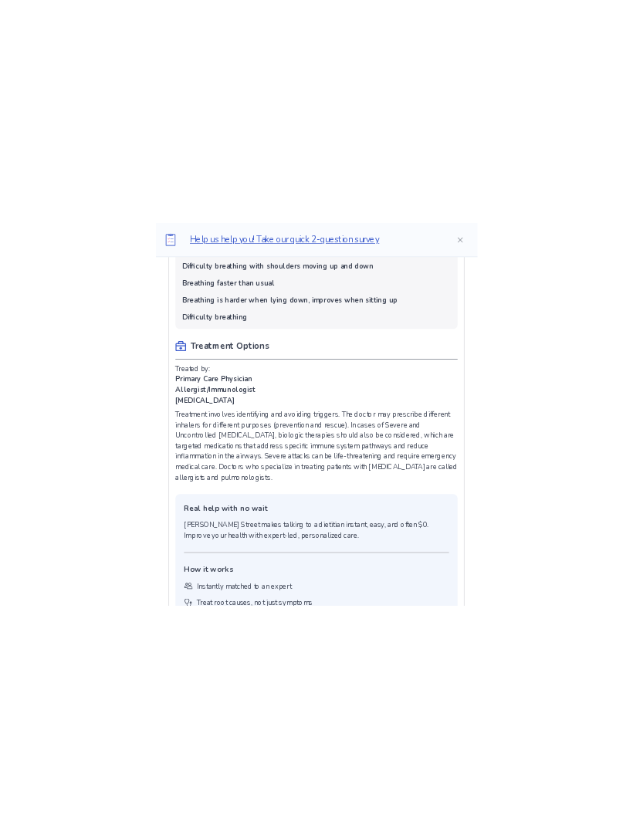
scroll to position [1193, 0]
